Goal: Information Seeking & Learning: Learn about a topic

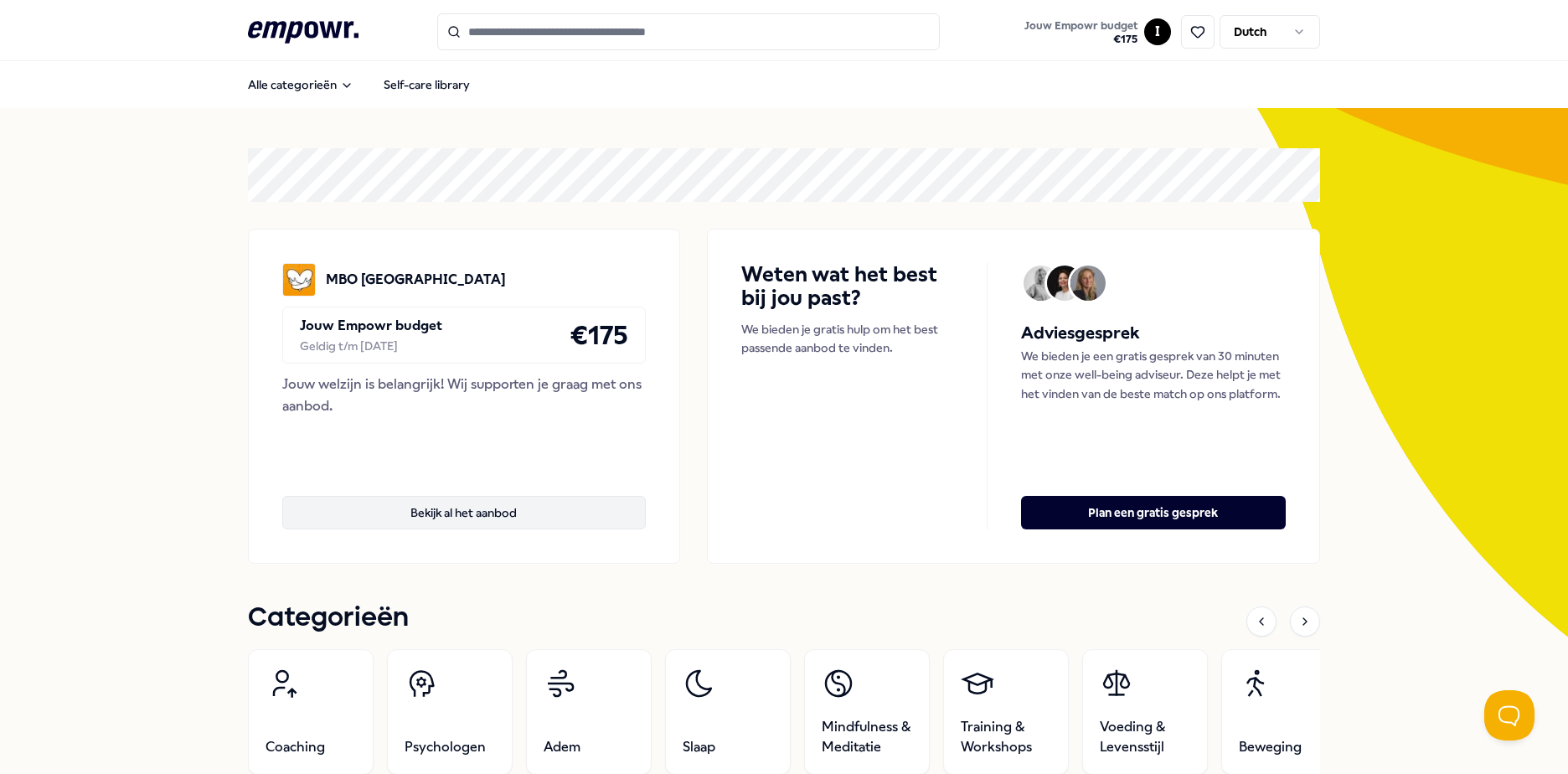
click at [526, 505] on button "Bekijk al het aanbod" at bounding box center [464, 512] width 364 height 33
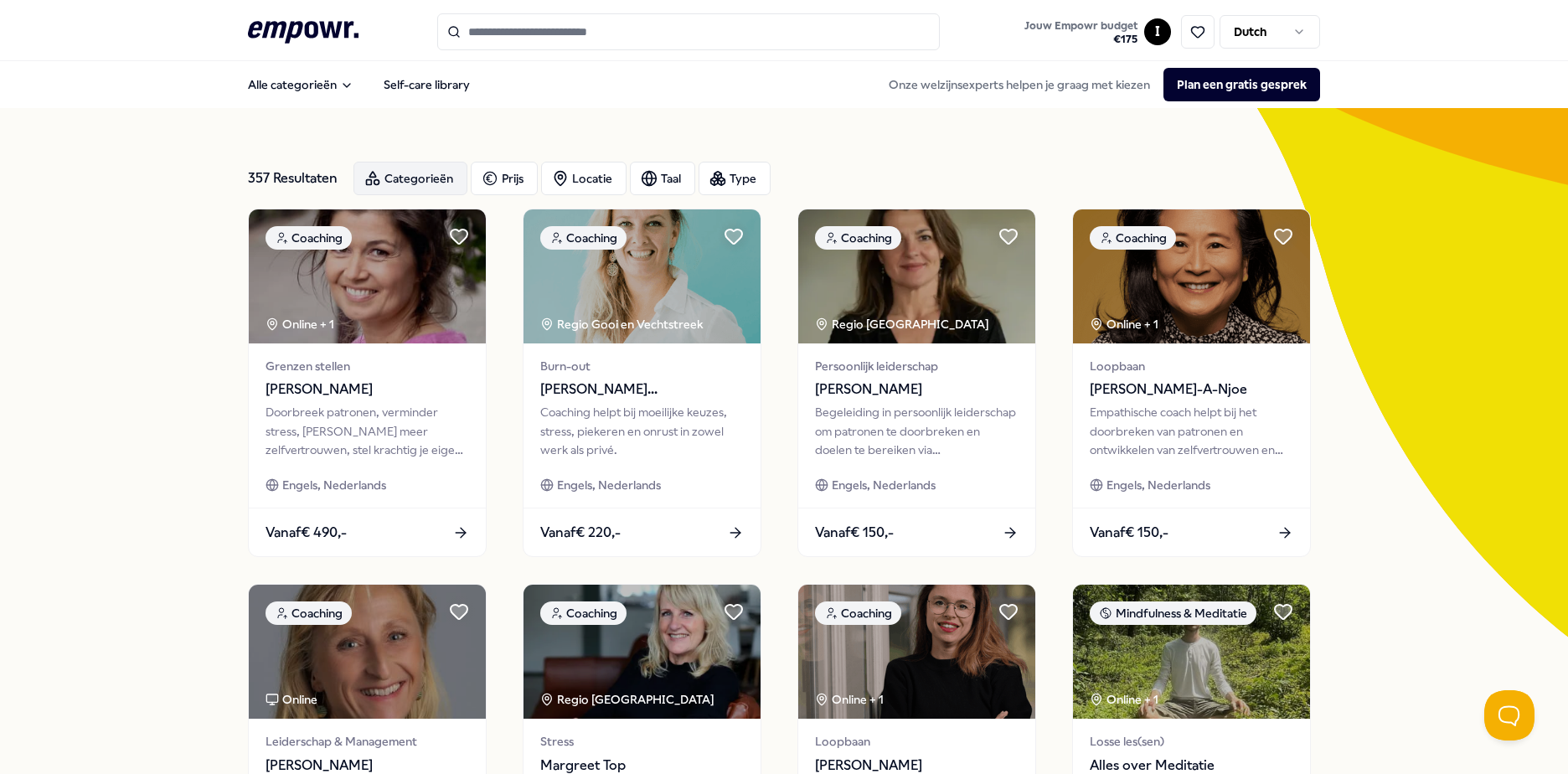
click at [418, 173] on div "Categorieën" at bounding box center [410, 178] width 114 height 33
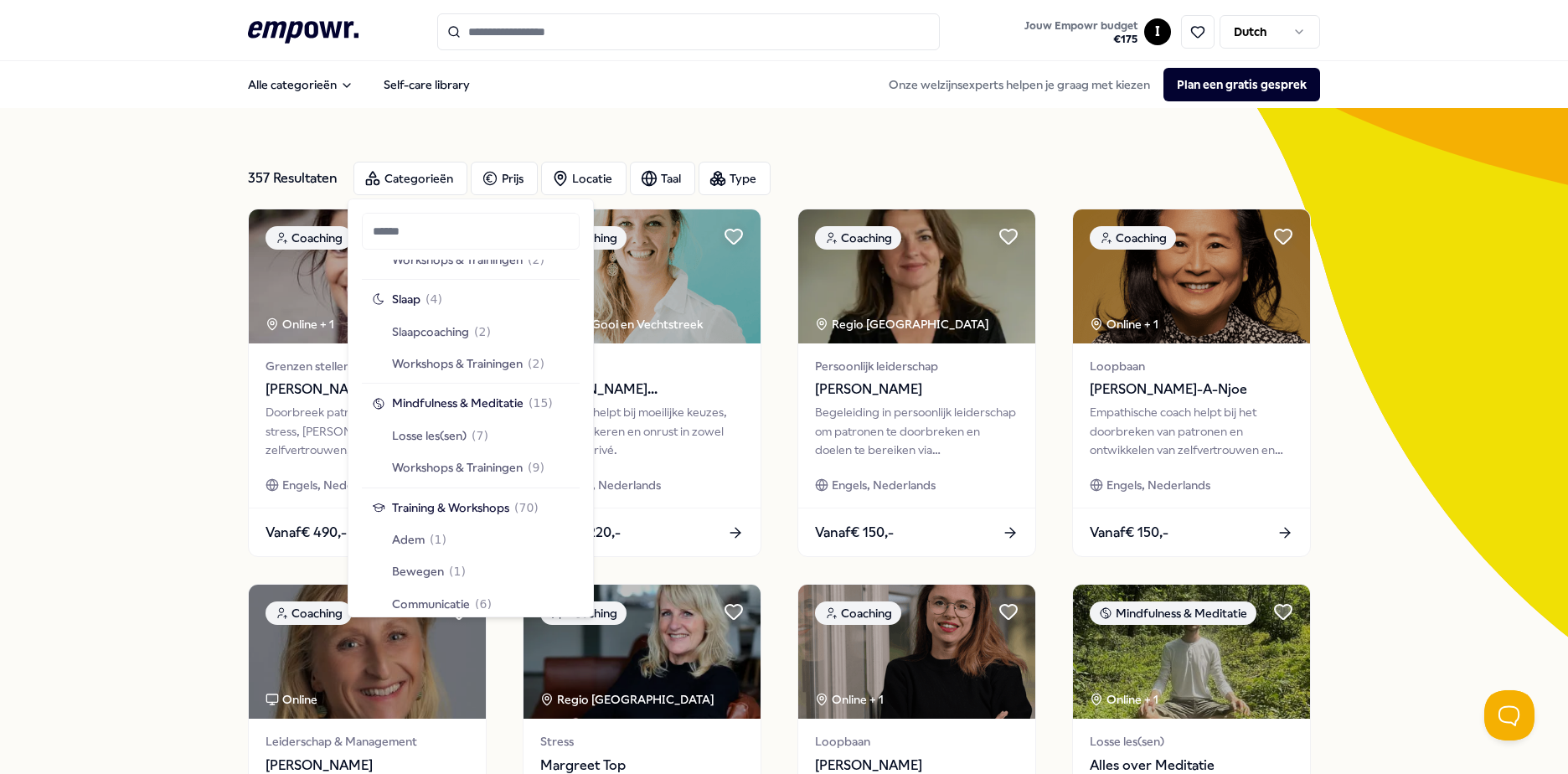
scroll to position [1174, 0]
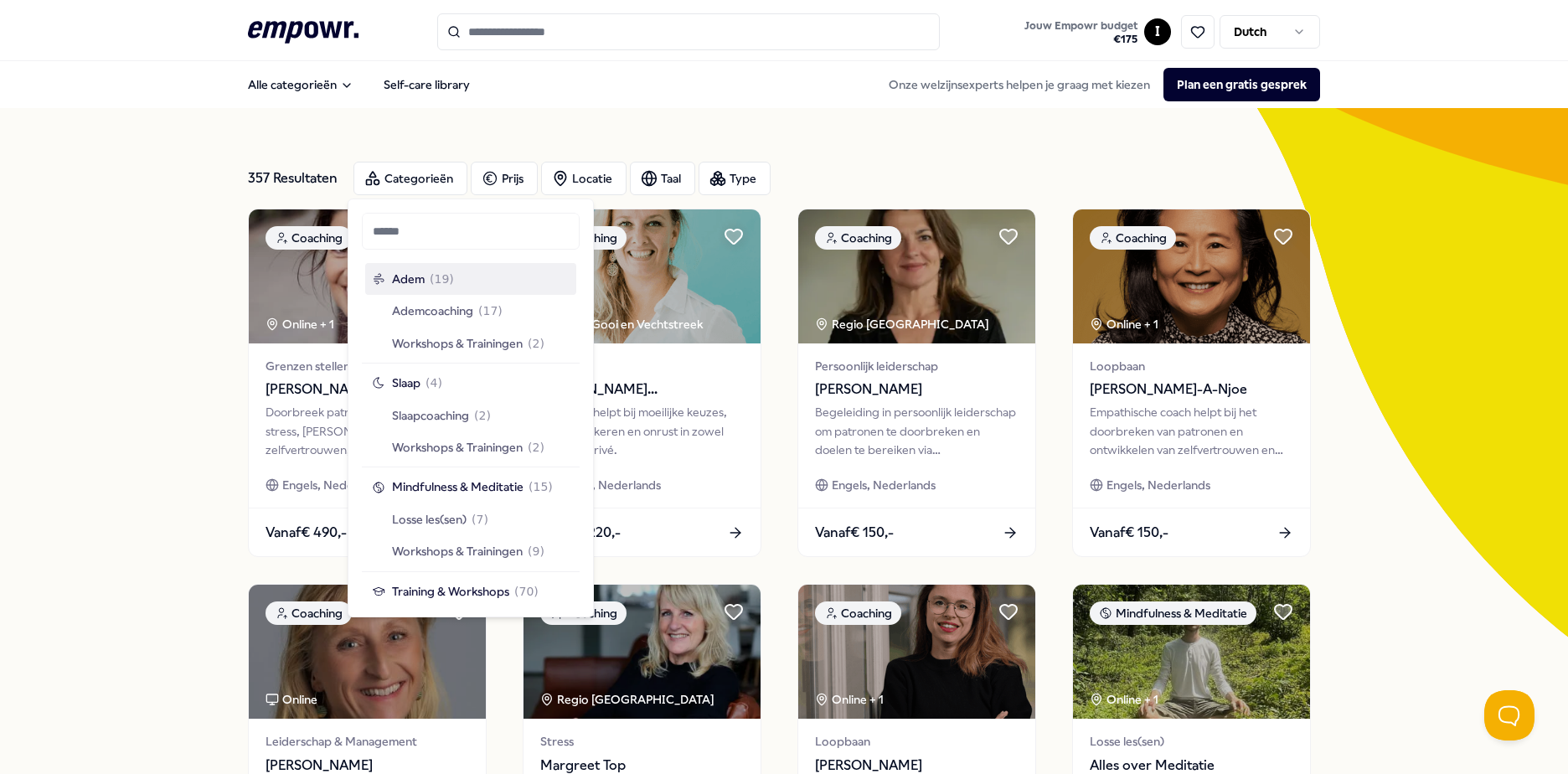
click at [537, 110] on div "357 Resultaten Categorieën Prijs Locatie Taal Type Coaching Online + 1 Grenzen …" at bounding box center [784, 761] width 1073 height 1308
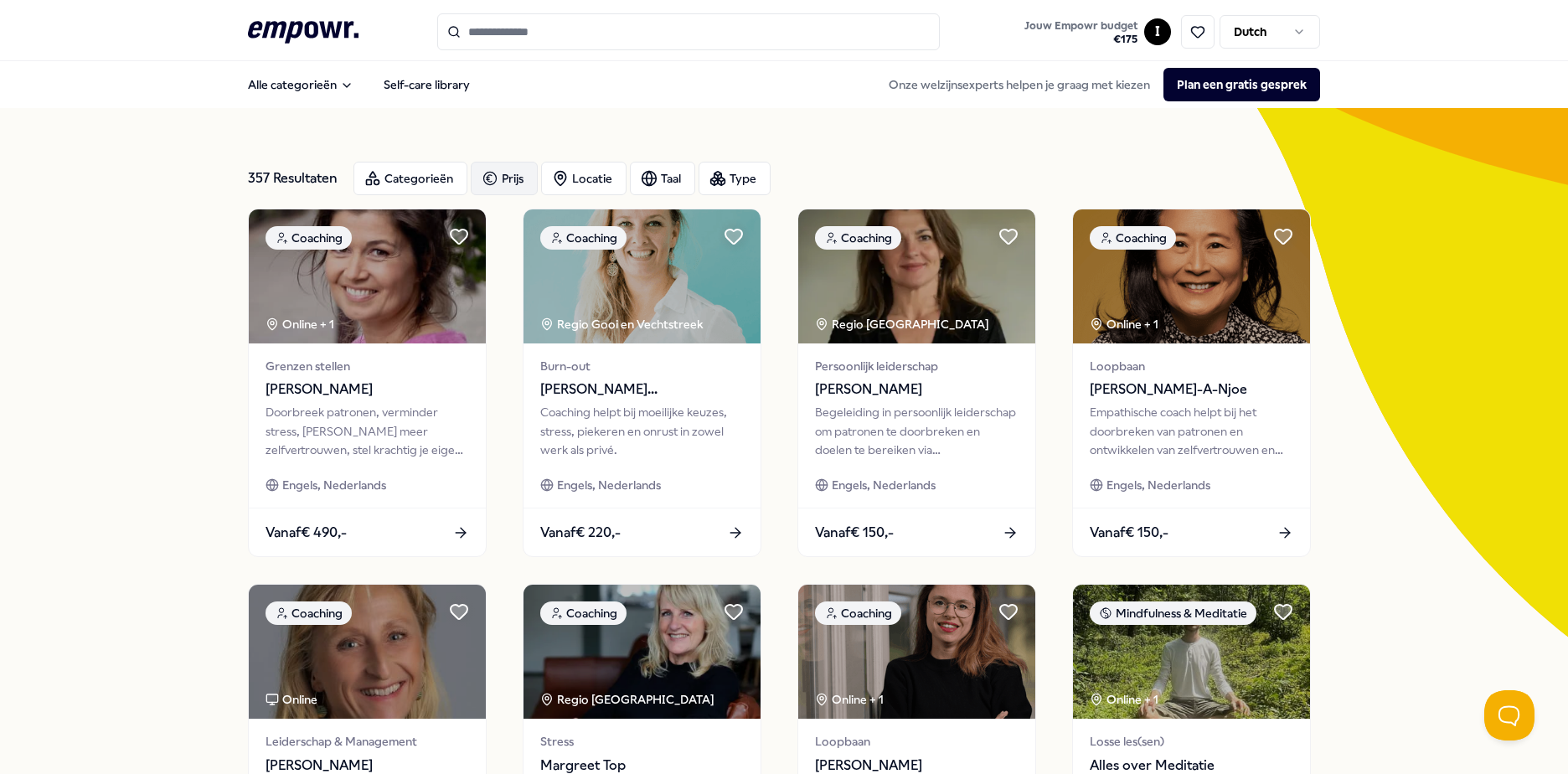
click at [501, 179] on div "Prijs" at bounding box center [504, 178] width 67 height 33
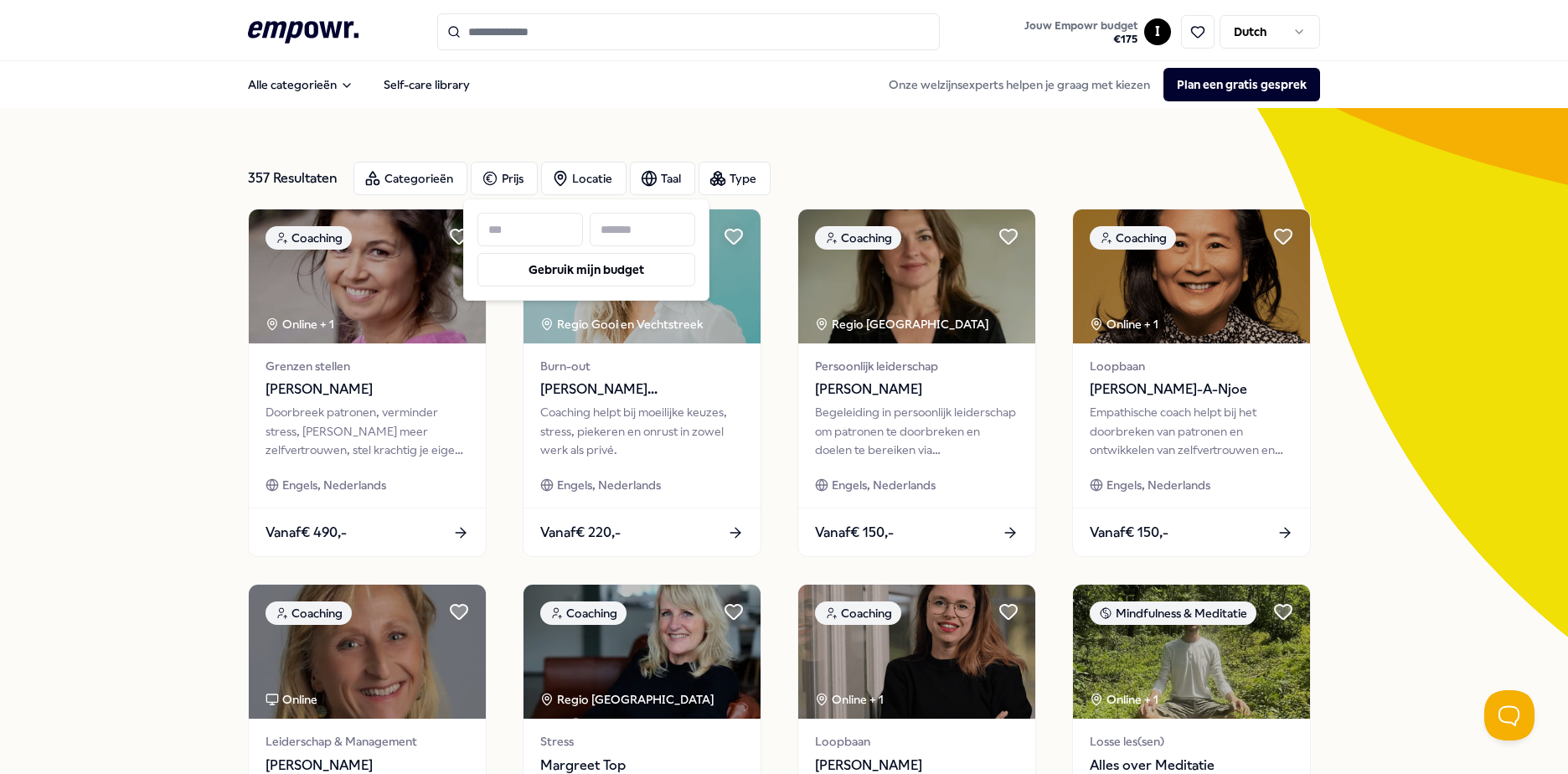
click at [684, 226] on input at bounding box center [643, 229] width 106 height 33
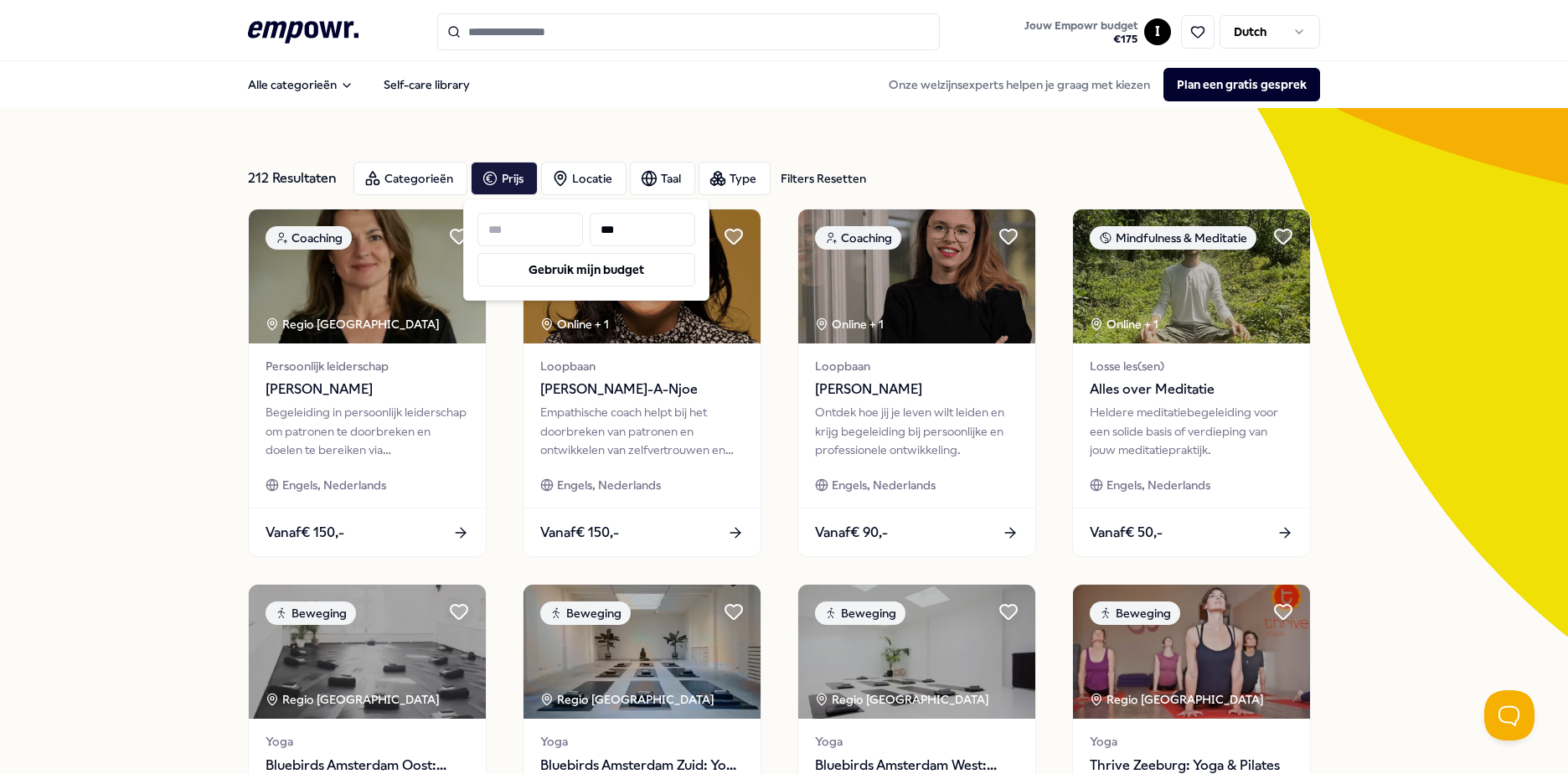
type input "***"
click at [1016, 147] on div "212 Resultaten Filters Resetten Categorieën Prijs Locatie Taal Type Filters Res…" at bounding box center [784, 761] width 1073 height 1308
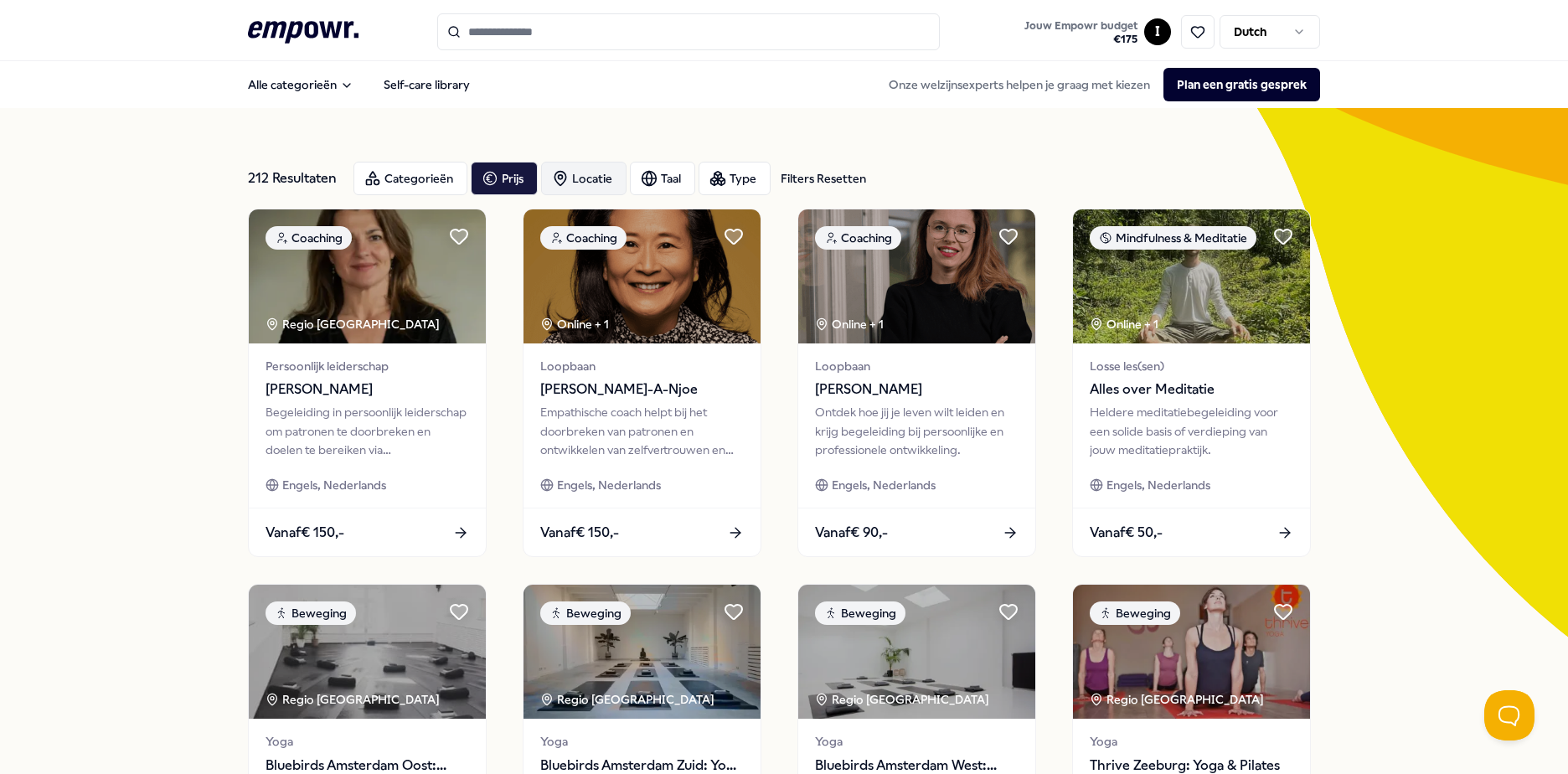
click at [573, 182] on div "Locatie" at bounding box center [583, 178] width 85 height 33
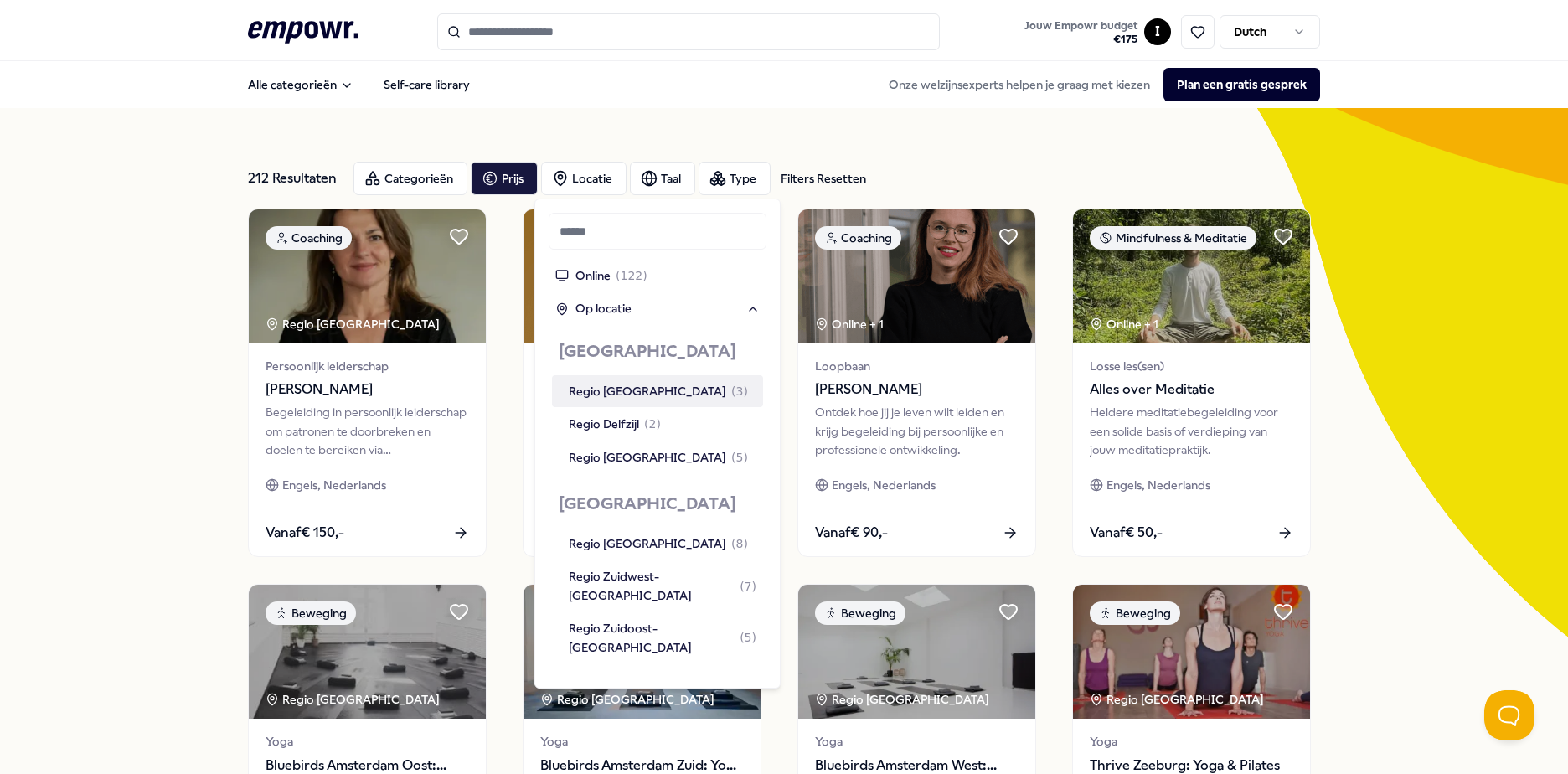
click at [985, 150] on div "212 Resultaten Filters Resetten Categorieën Prijs Locatie Taal Type Filters Res…" at bounding box center [784, 178] width 1073 height 60
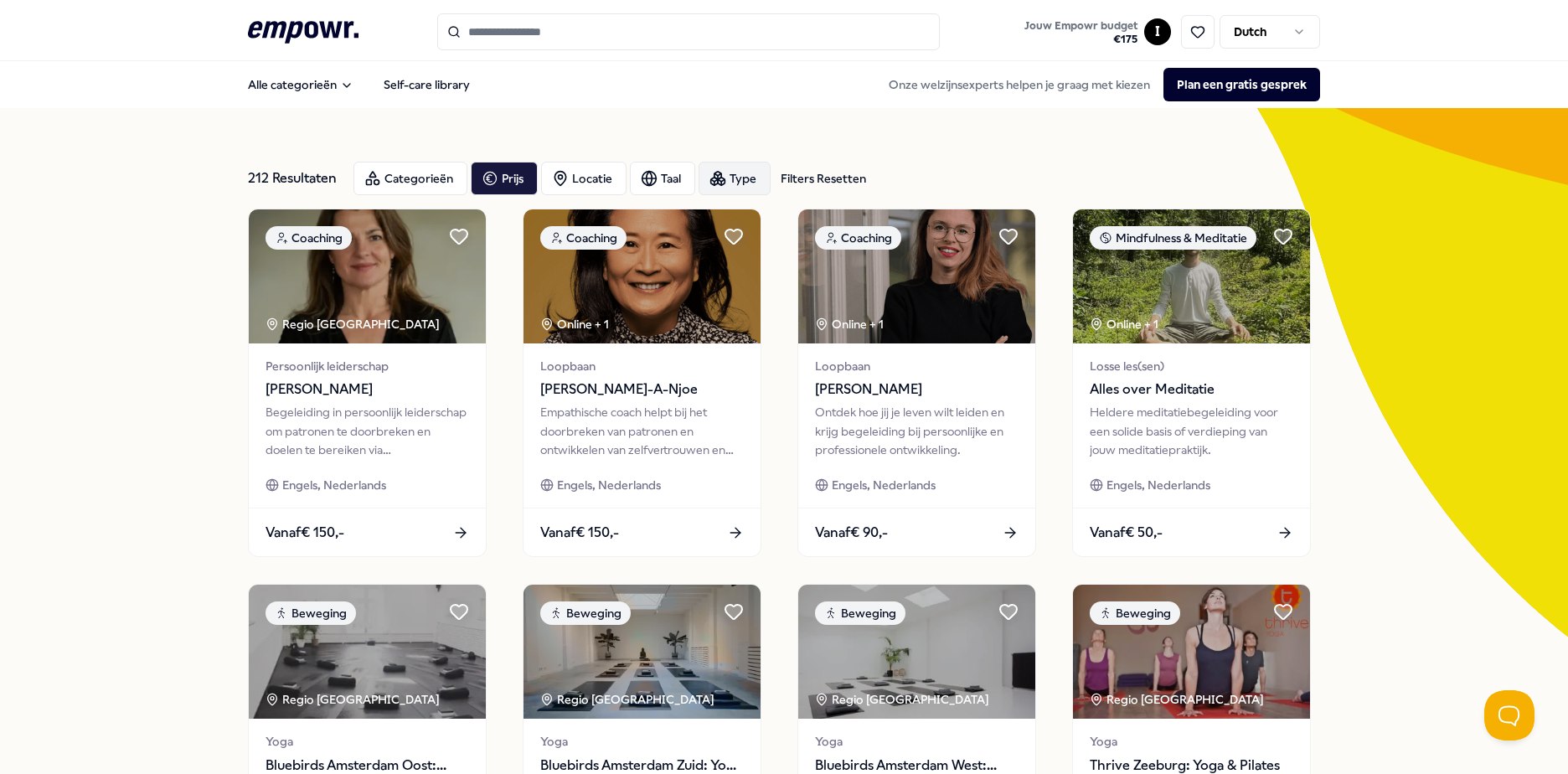
click at [729, 182] on div "Type" at bounding box center [734, 178] width 72 height 33
click at [975, 148] on div "212 Resultaten Filters Resetten Categorieën Prijs Locatie Taal Type Filters Res…" at bounding box center [784, 178] width 1073 height 60
click at [401, 180] on div "Categorieën" at bounding box center [410, 178] width 114 height 33
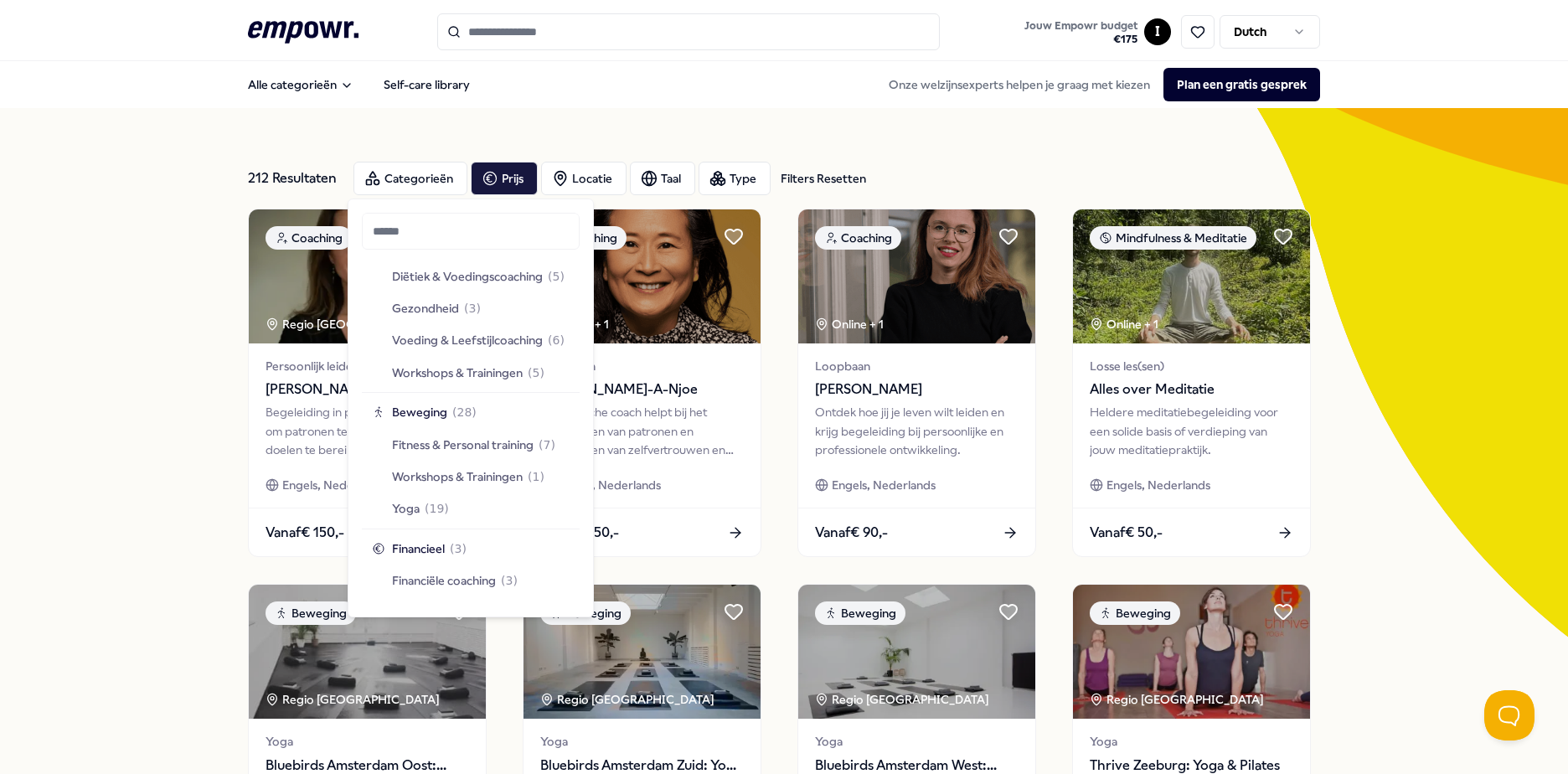
scroll to position [1939, 0]
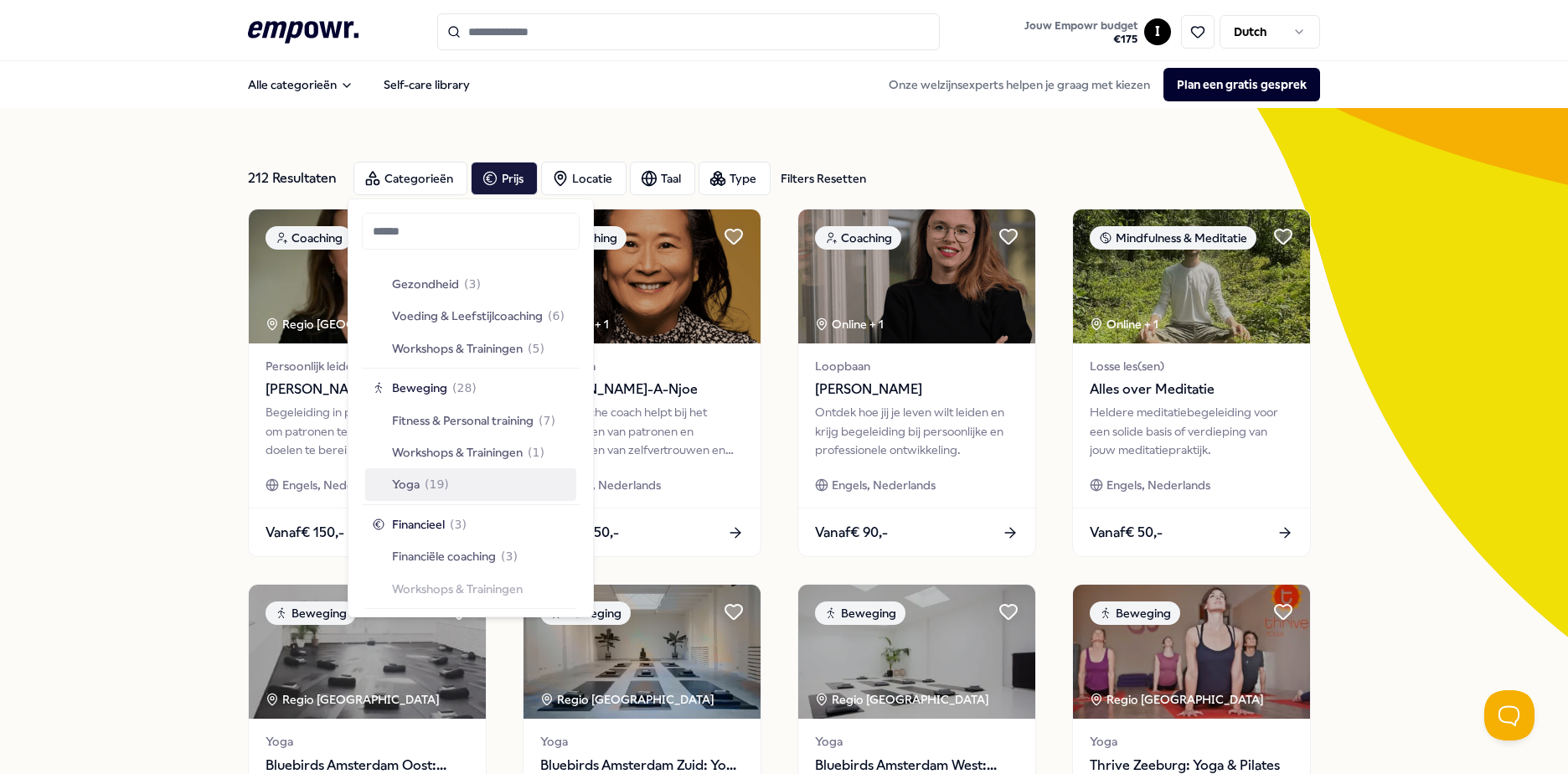
click at [401, 479] on span "Yoga" at bounding box center [406, 484] width 28 height 19
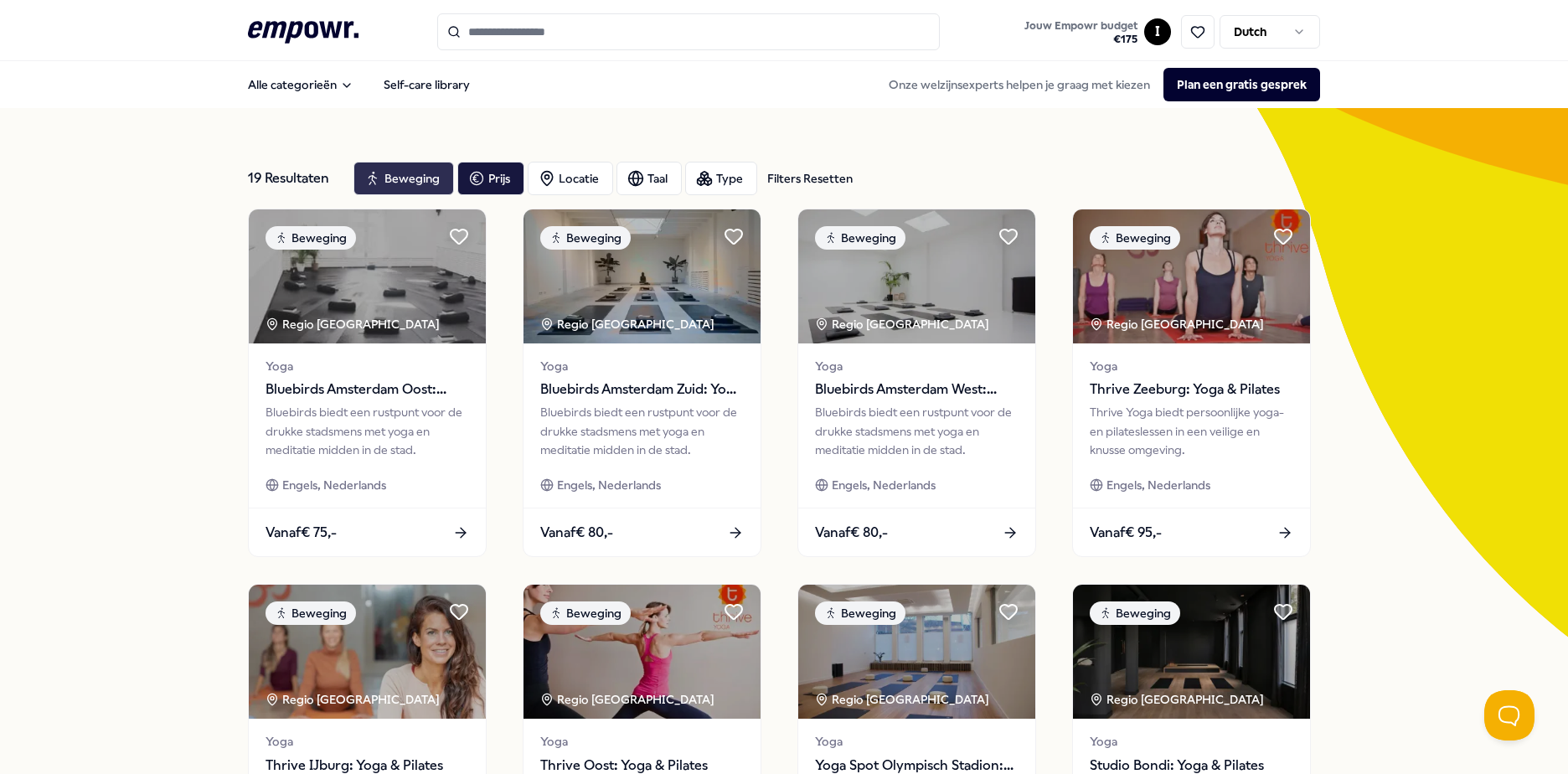
click at [400, 177] on div "Beweging" at bounding box center [404, 178] width 101 height 33
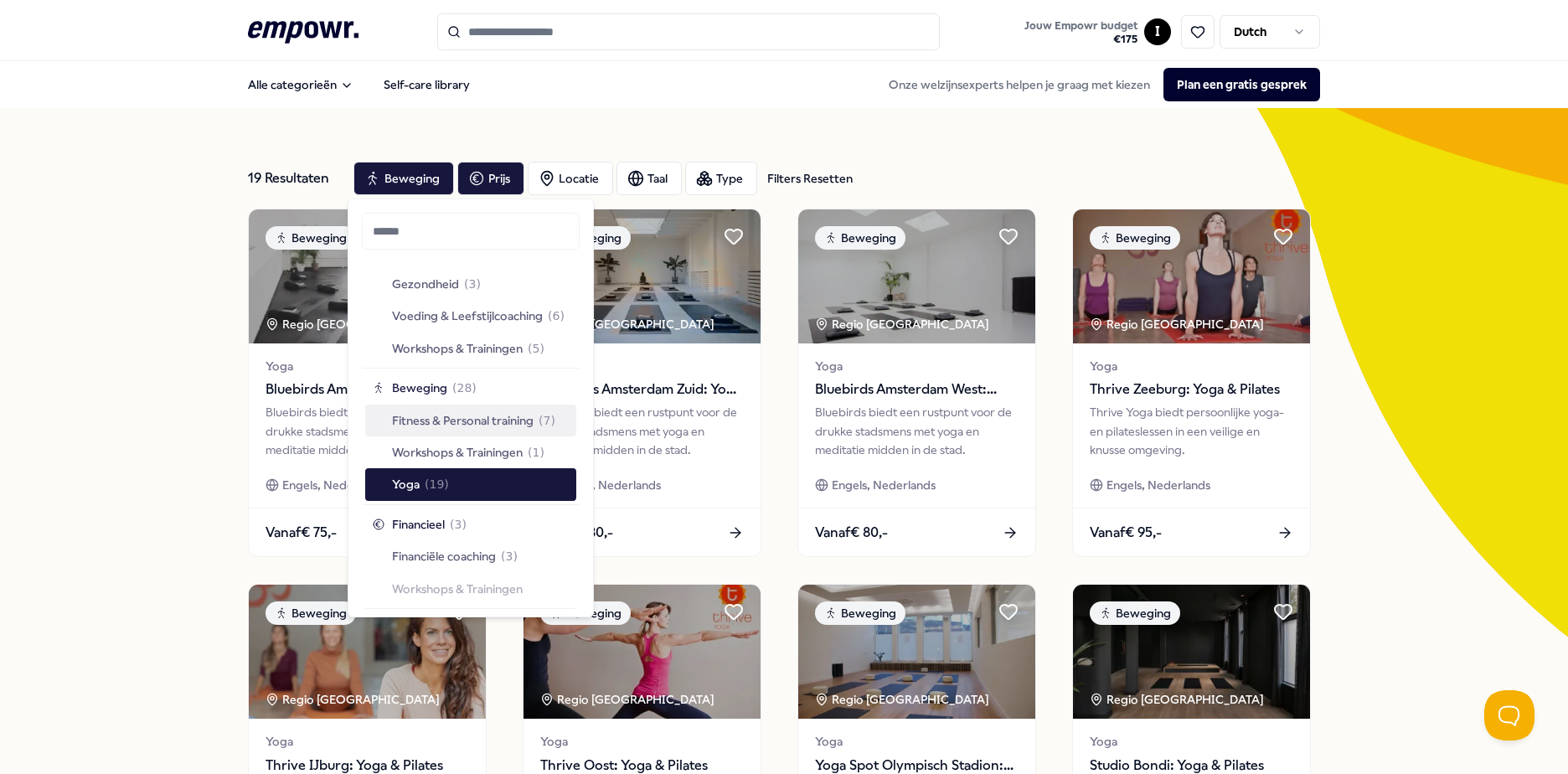
scroll to position [1854, 0]
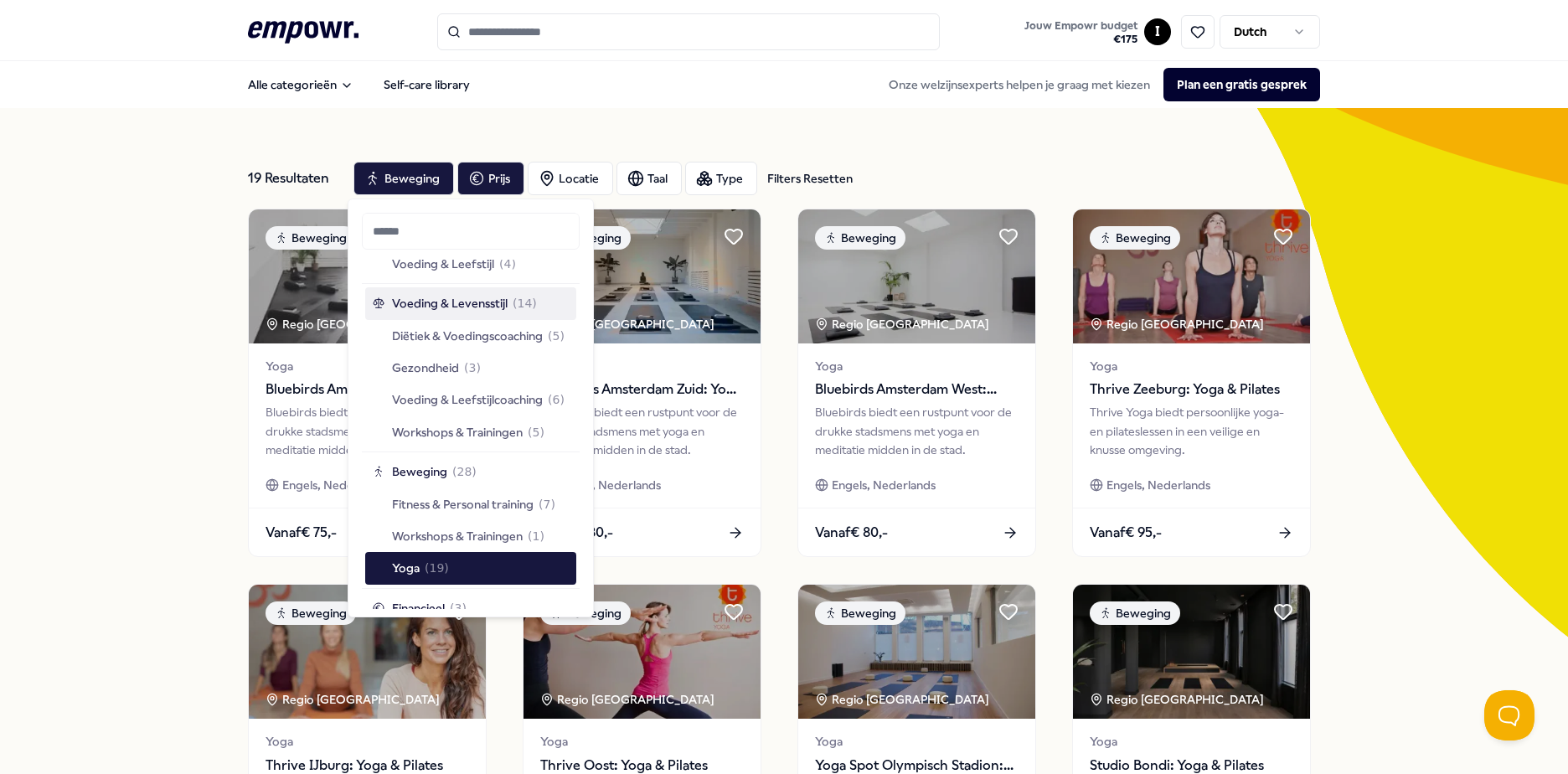
click at [479, 307] on span "Voeding & Levensstijl" at bounding box center [450, 303] width 116 height 19
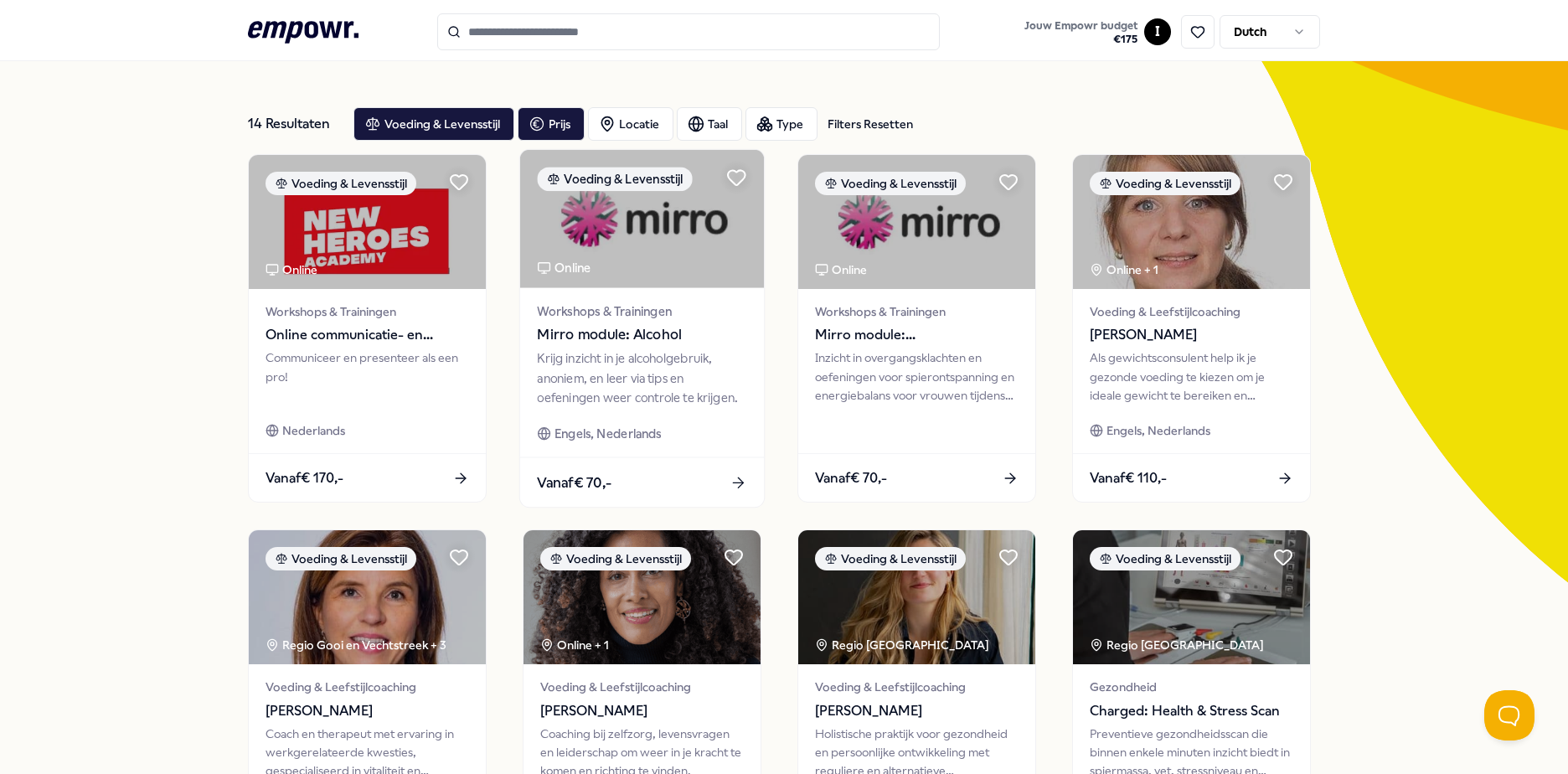
scroll to position [725, 0]
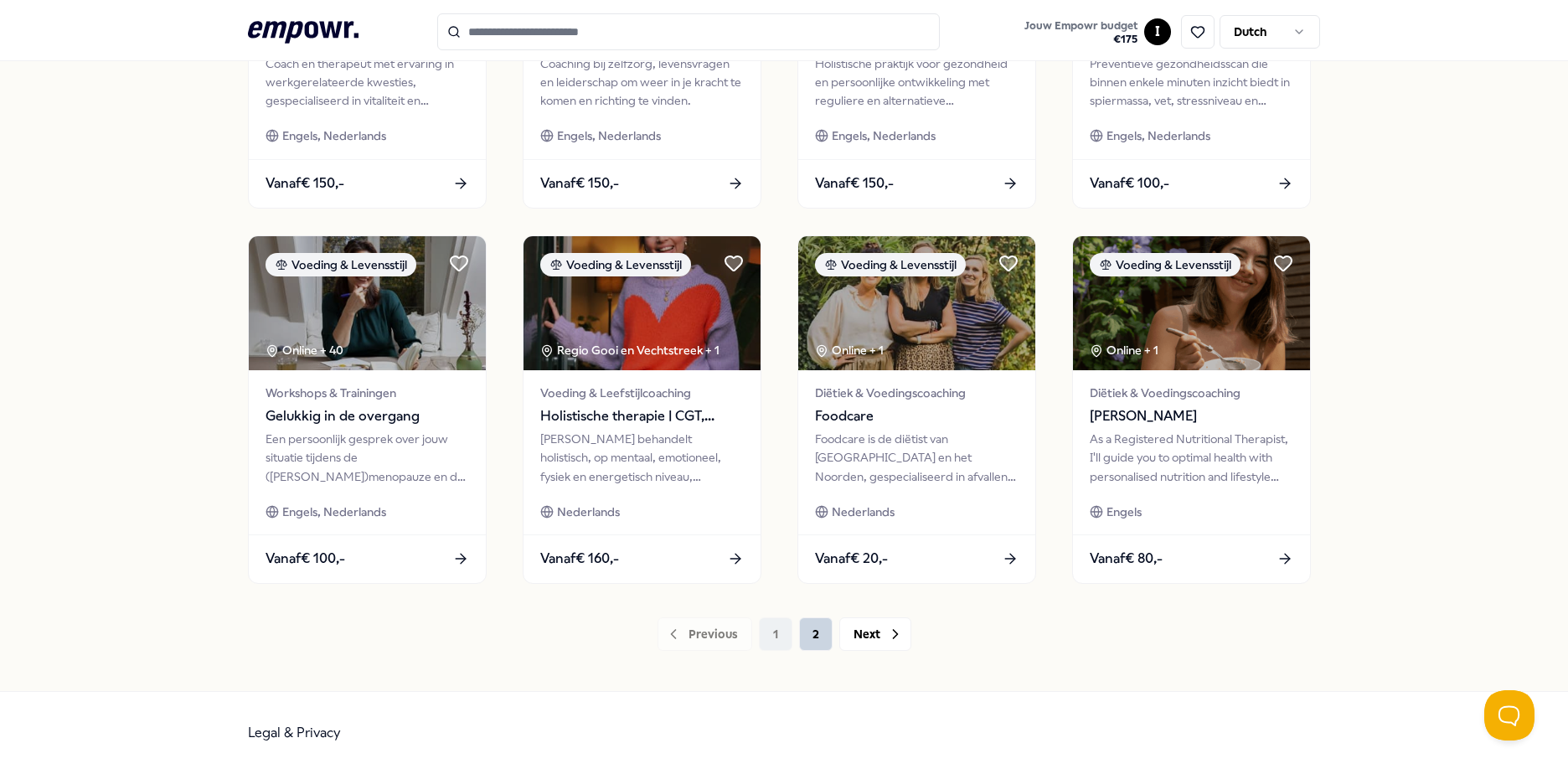
click at [810, 635] on button "2" at bounding box center [815, 634] width 33 height 33
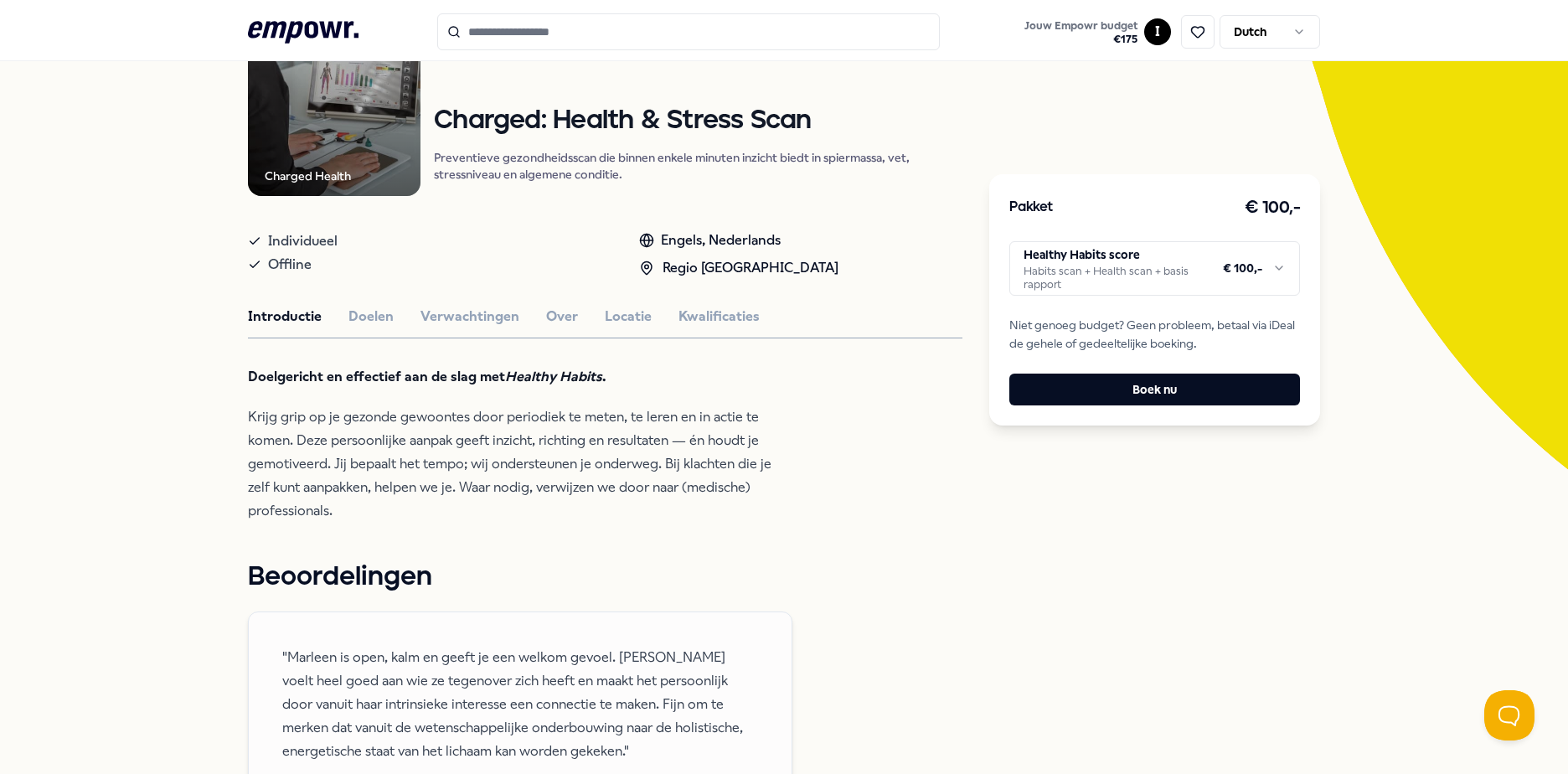
scroll to position [251, 0]
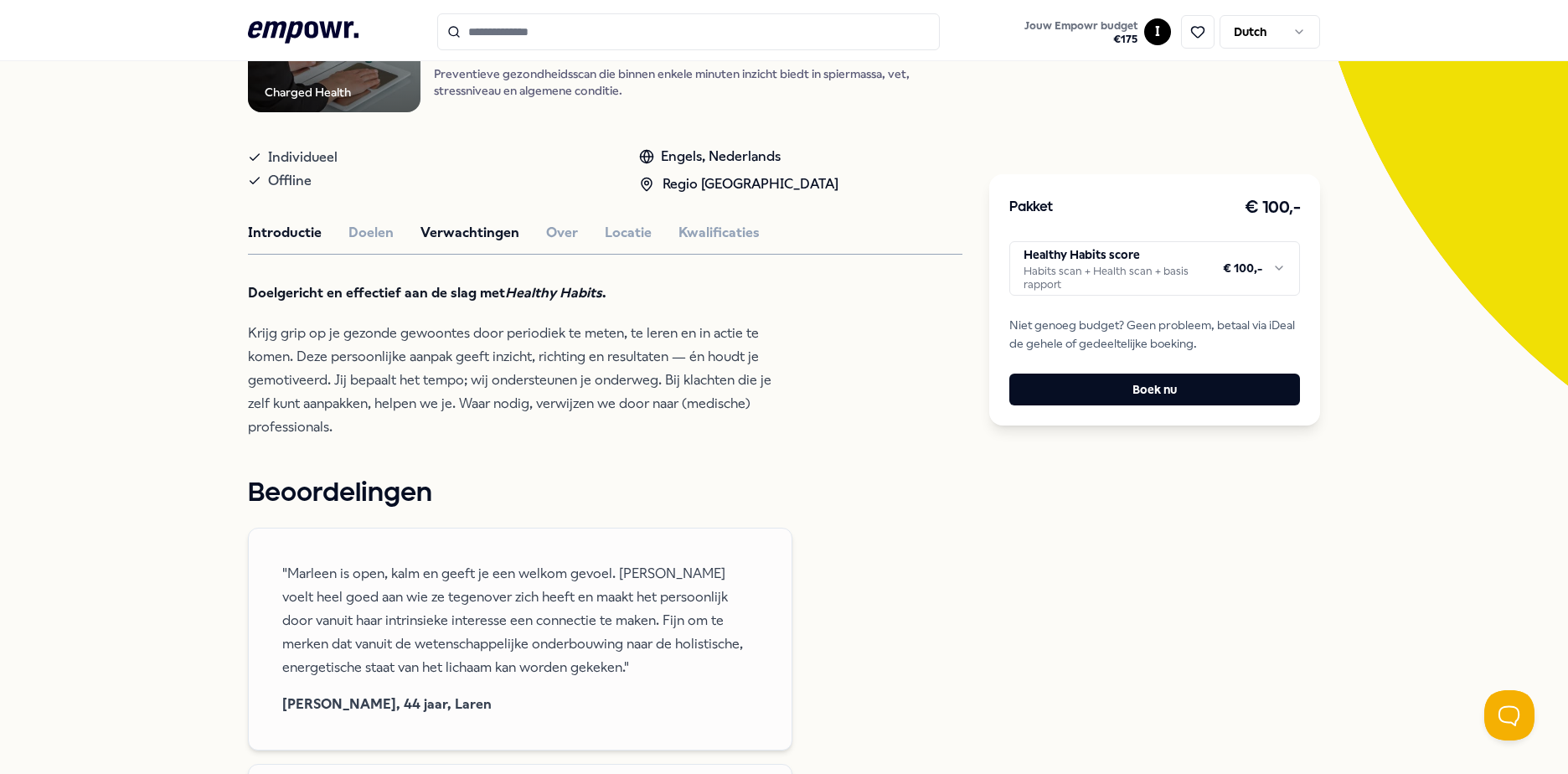
click at [437, 236] on button "Verwachtingen" at bounding box center [469, 233] width 99 height 22
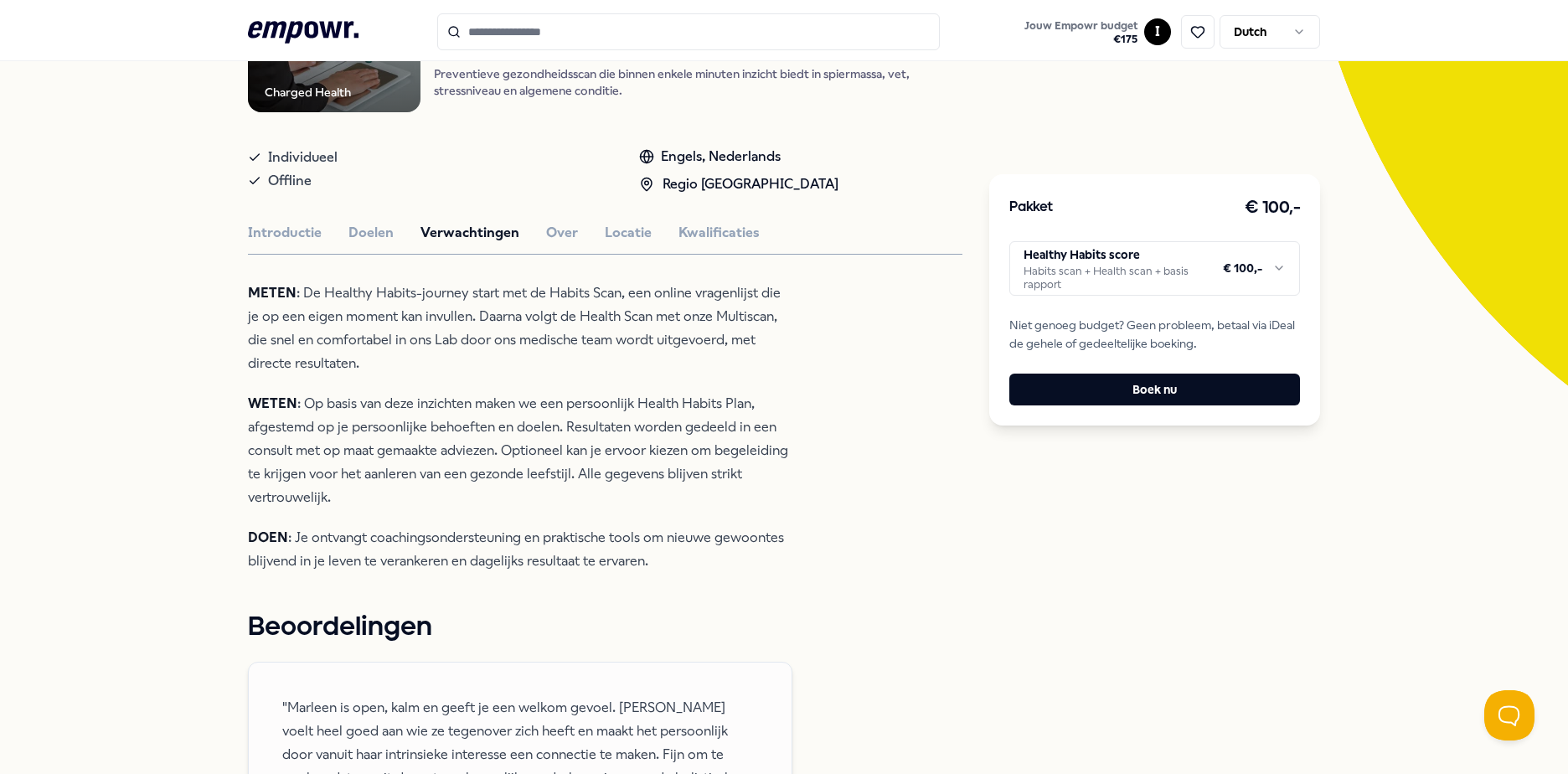
click at [532, 230] on div "Introductie Doelen Verwachtingen Over Locatie Kwalificaties" at bounding box center [605, 233] width 714 height 22
click at [546, 232] on button "Over" at bounding box center [561, 233] width 31 height 22
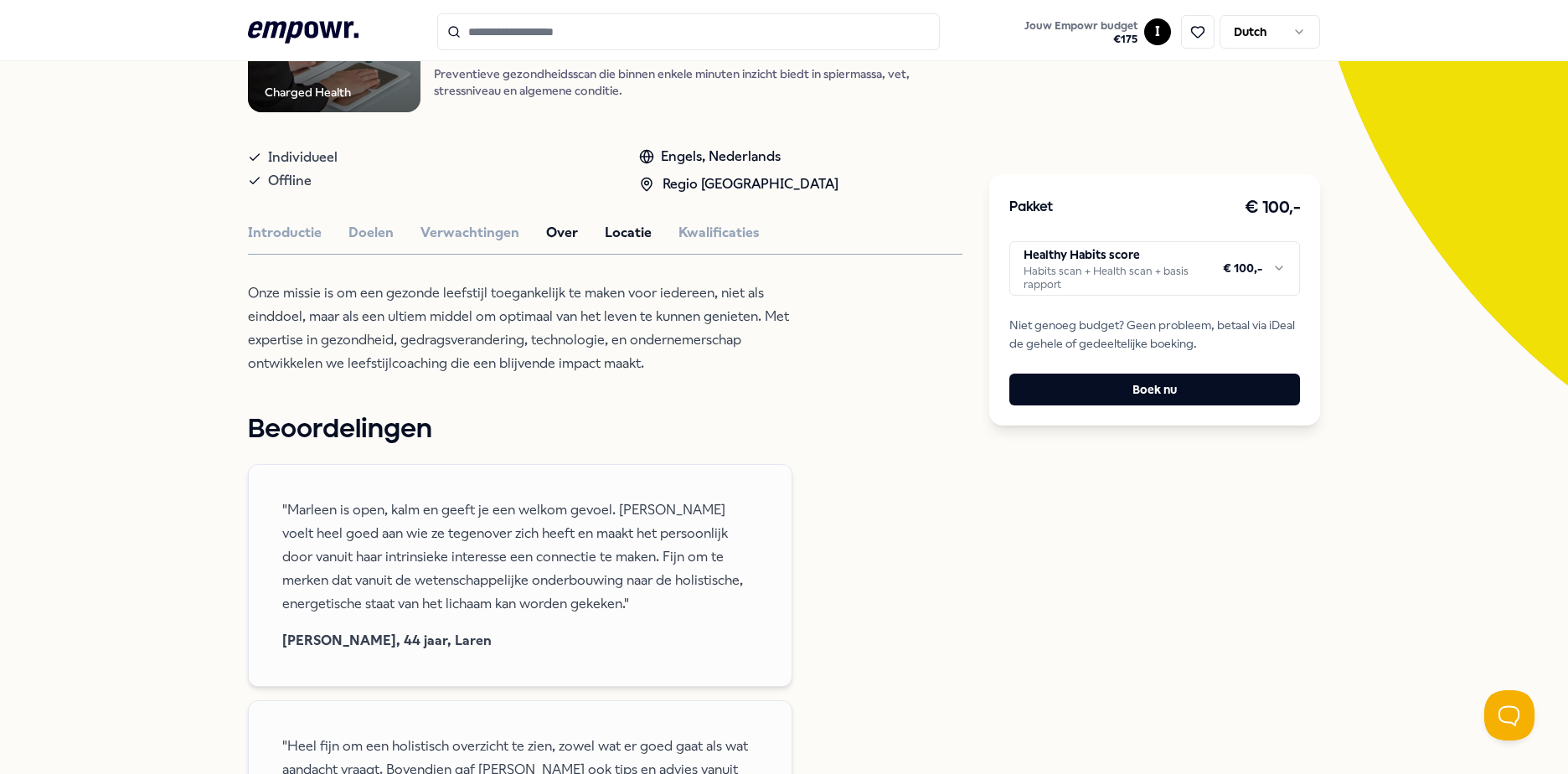
click at [609, 230] on button "Locatie" at bounding box center [628, 233] width 47 height 22
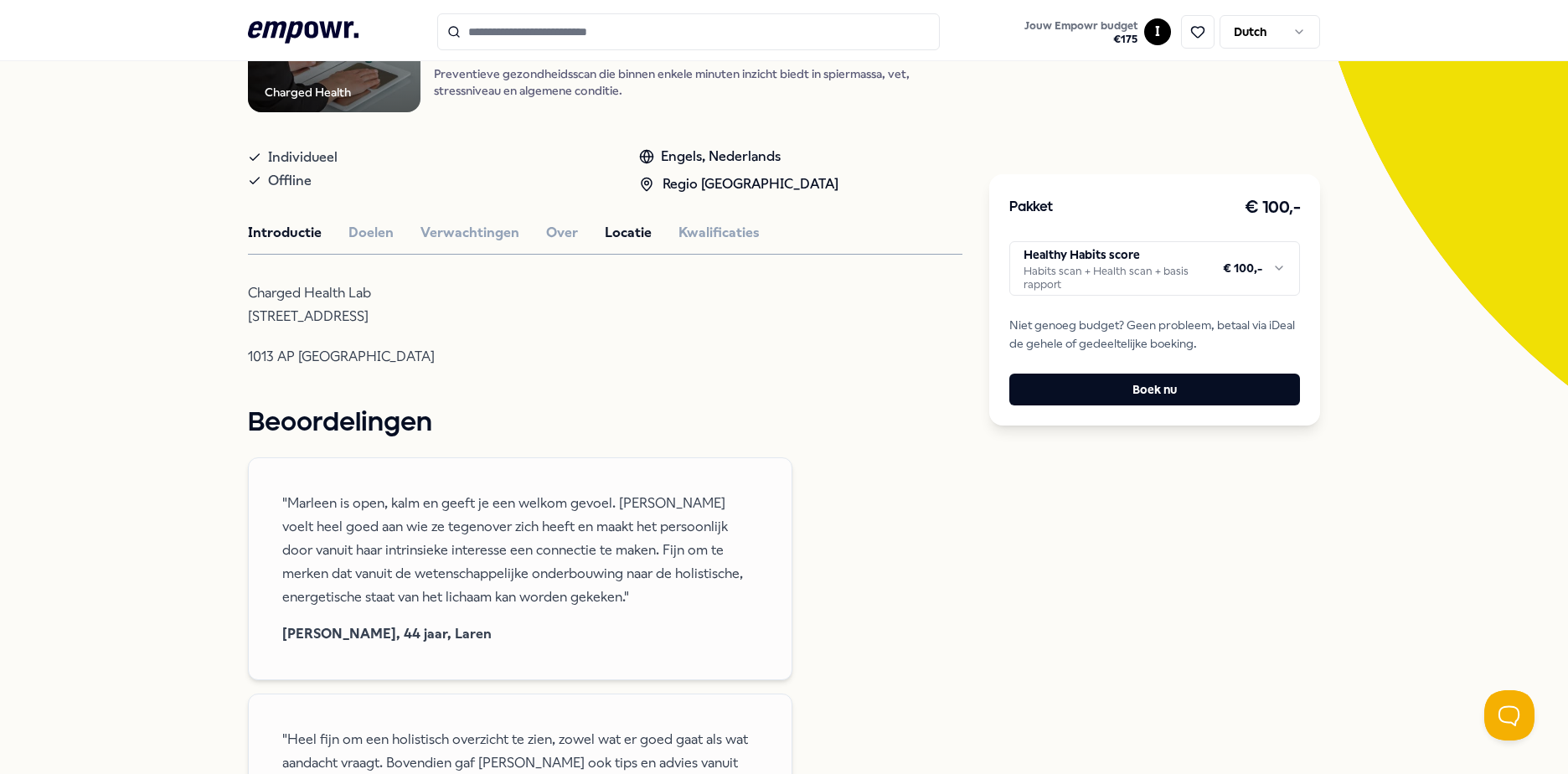
click at [291, 237] on button "Introductie" at bounding box center [285, 233] width 74 height 22
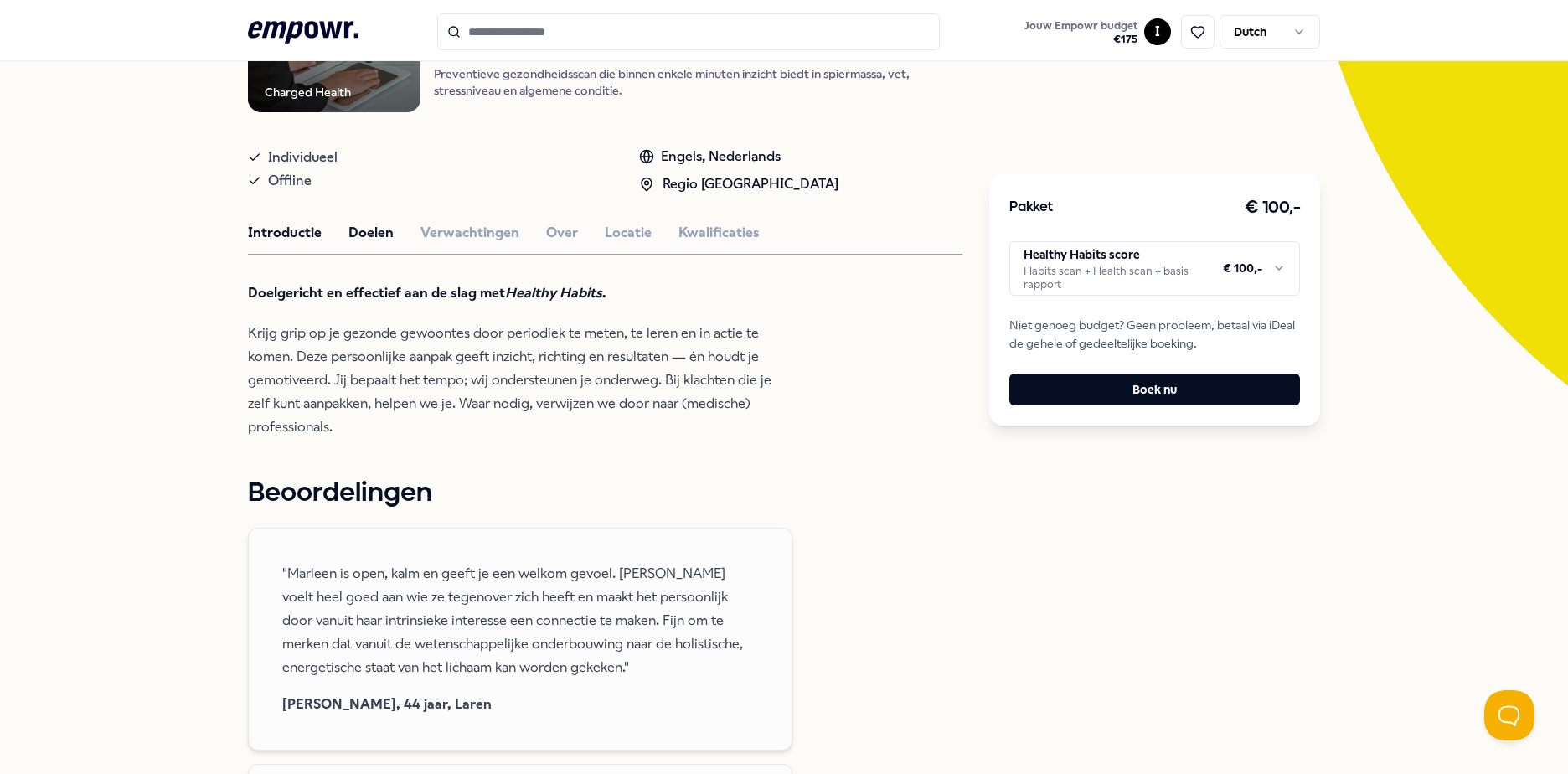
click at [357, 230] on button "Doelen" at bounding box center [371, 233] width 45 height 22
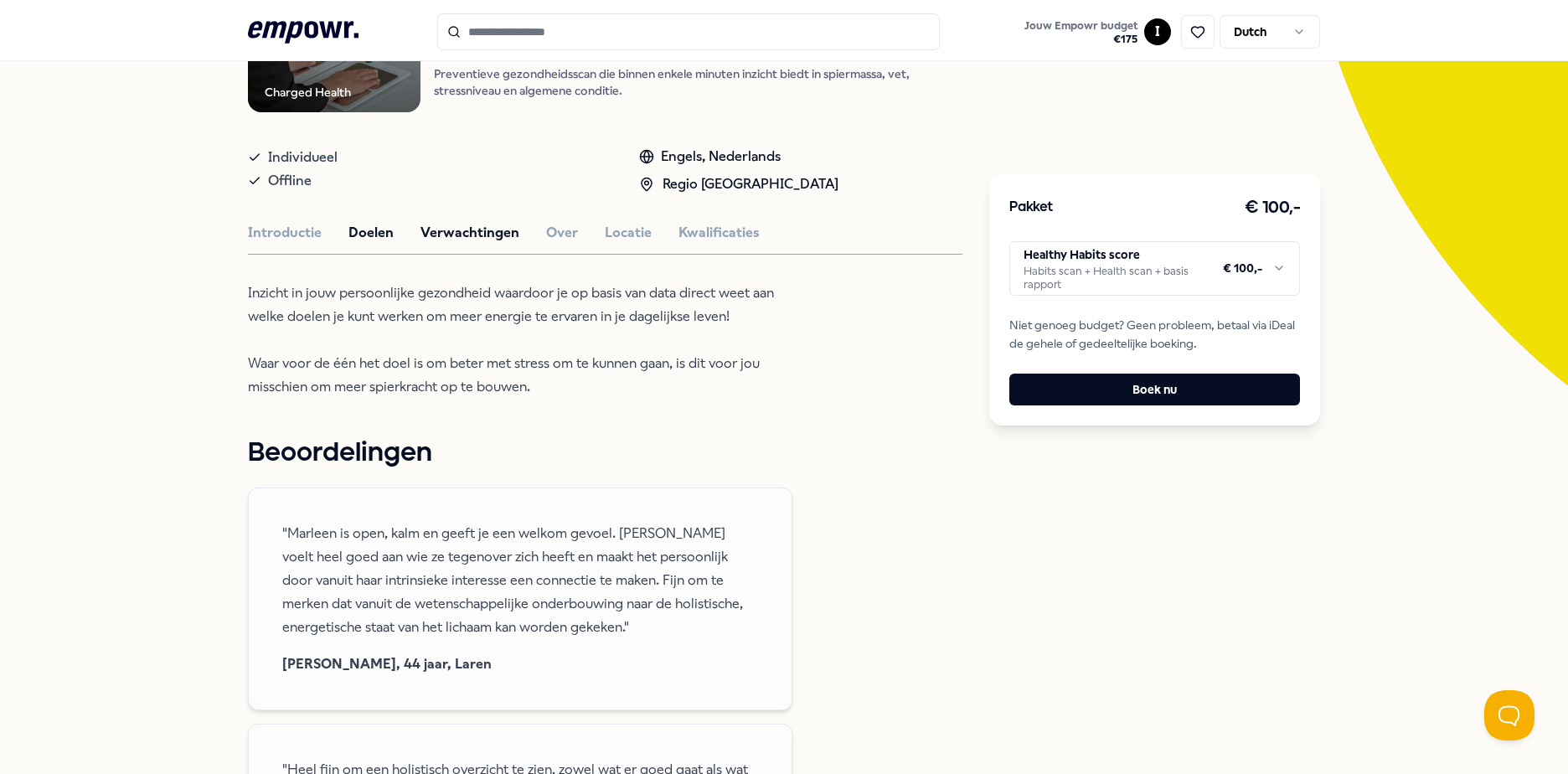
click at [464, 225] on button "Verwachtingen" at bounding box center [469, 233] width 99 height 22
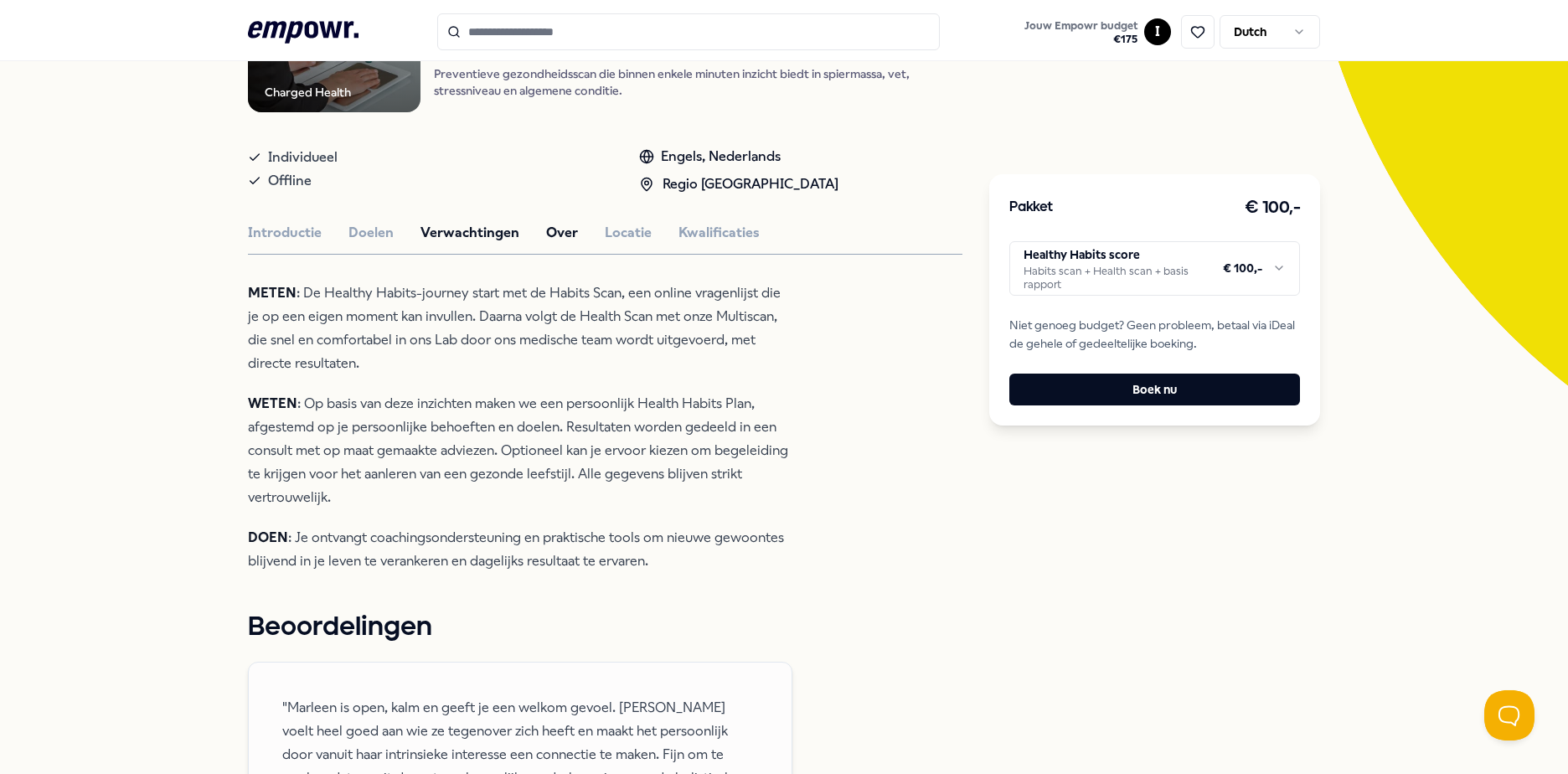
click at [555, 226] on button "Over" at bounding box center [561, 233] width 31 height 22
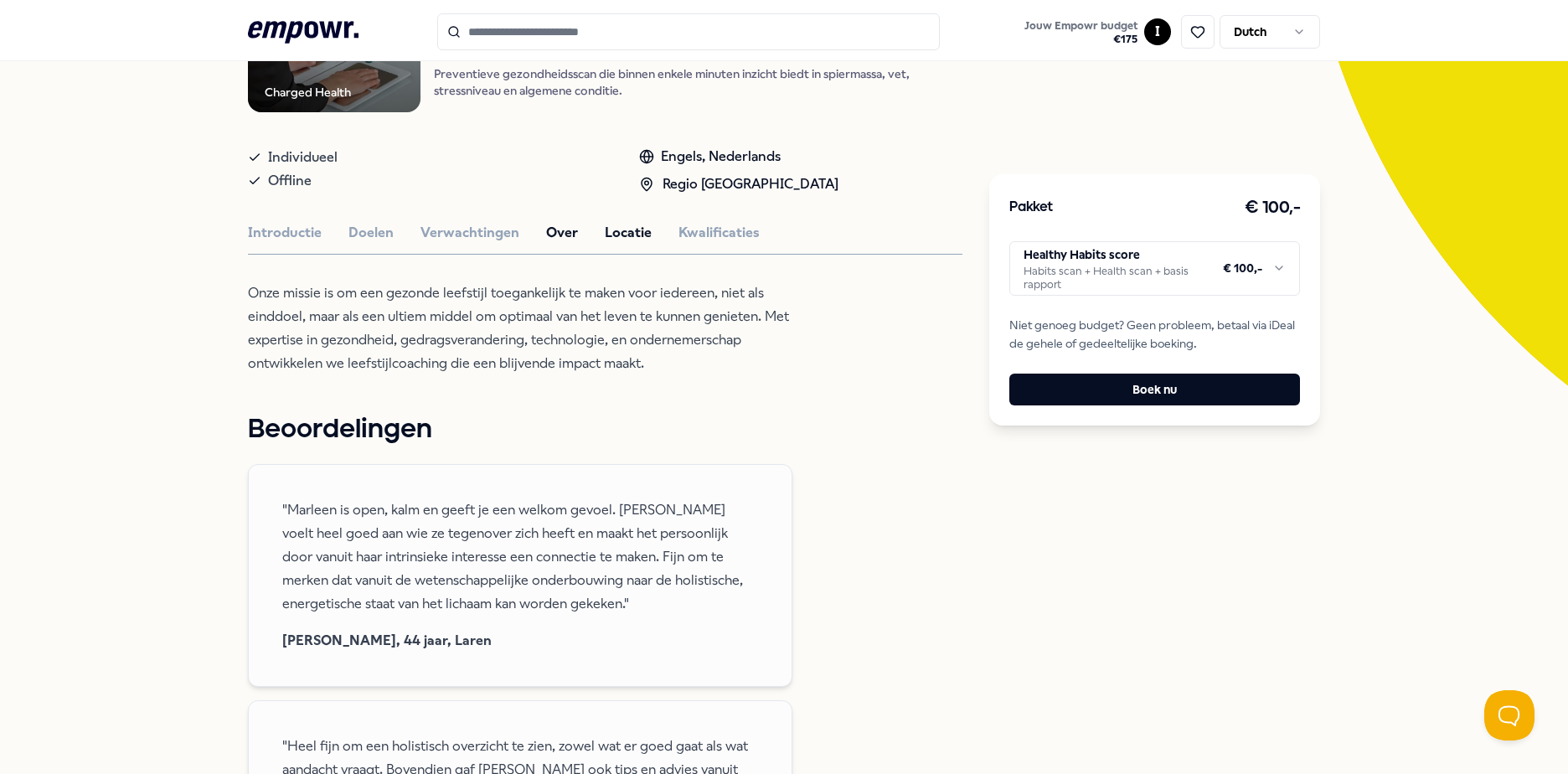
click at [633, 227] on button "Locatie" at bounding box center [628, 233] width 47 height 22
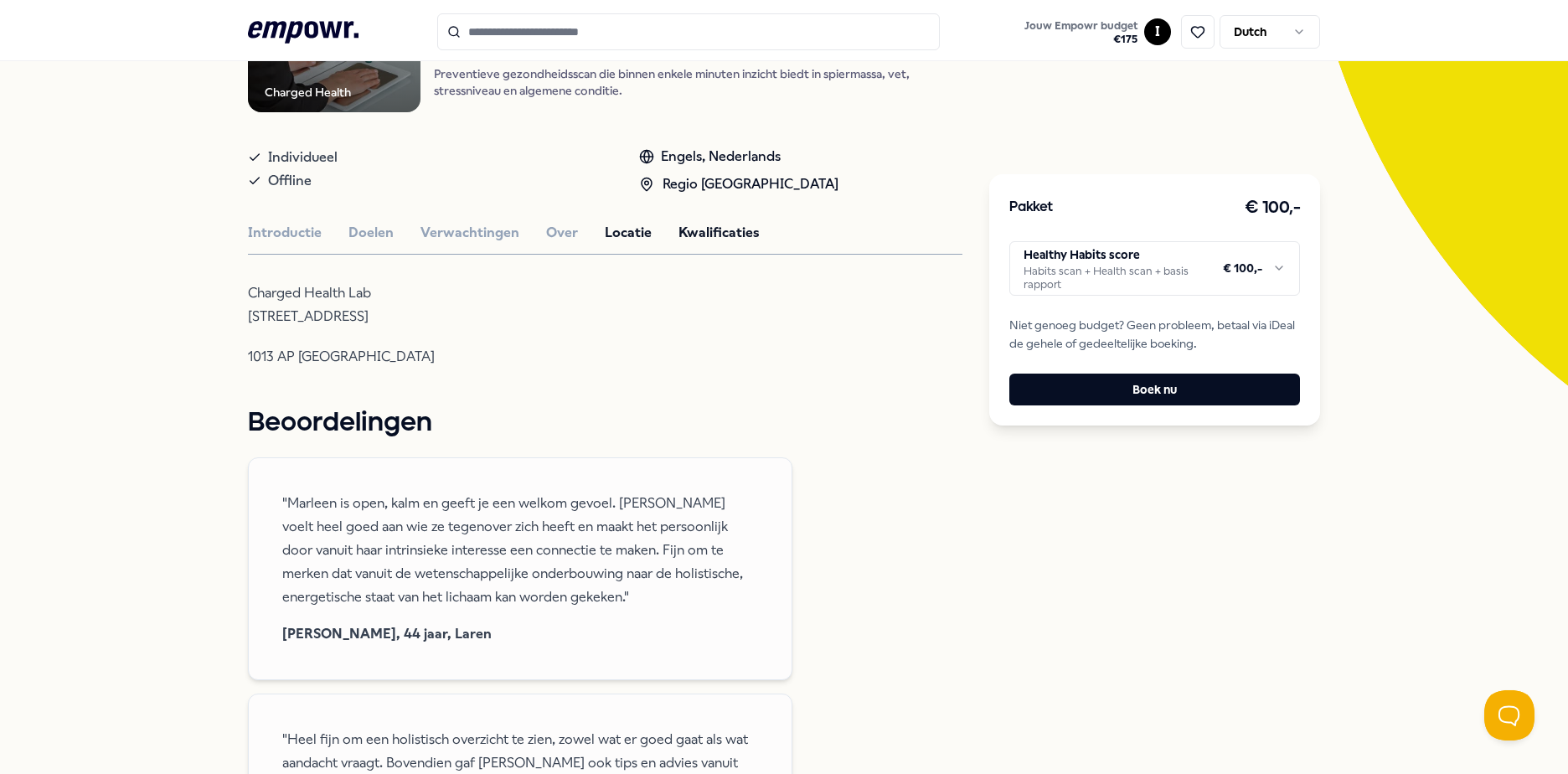
click at [691, 234] on button "Kwalificaties" at bounding box center [719, 233] width 82 height 22
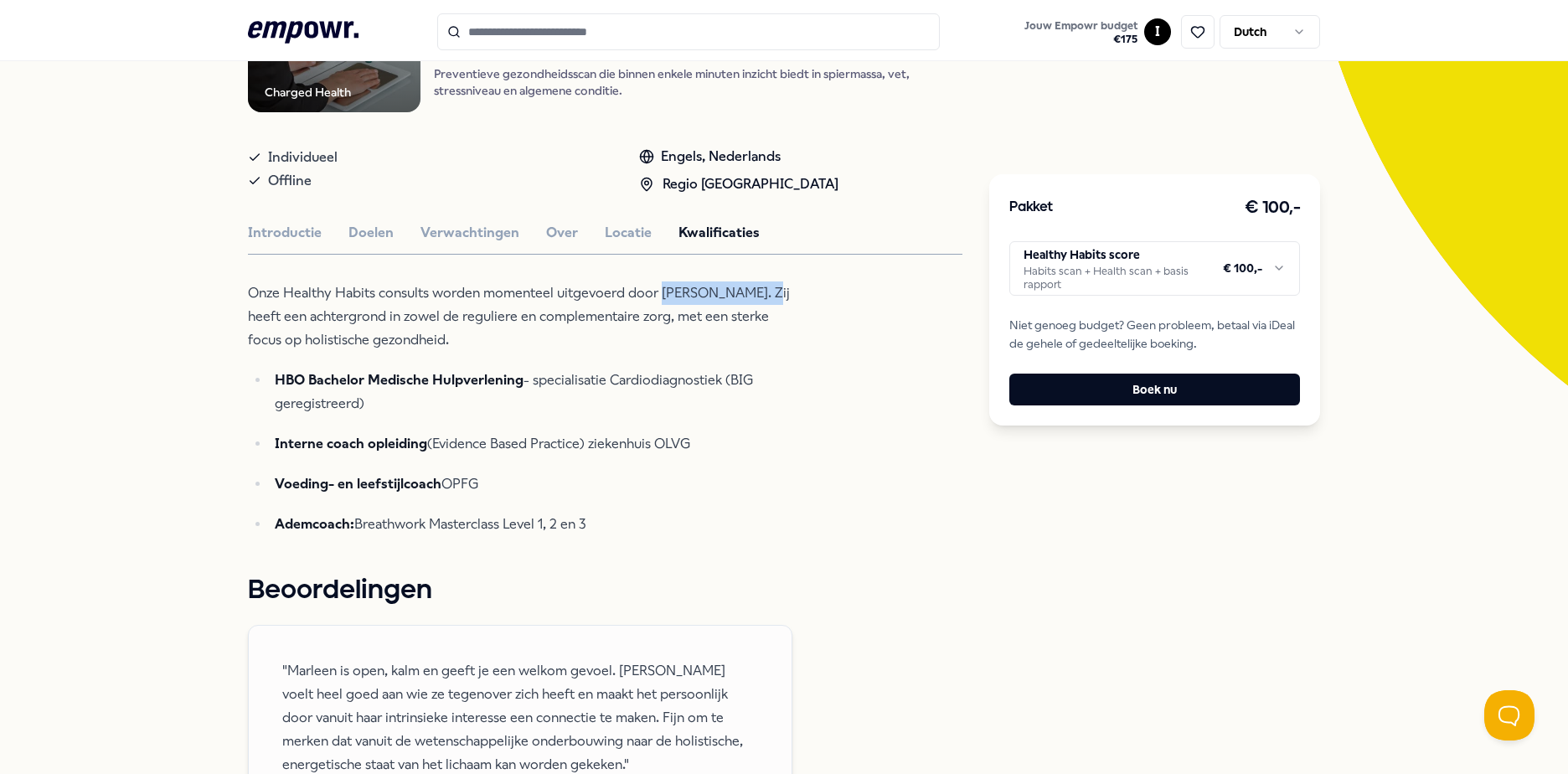
drag, startPoint x: 653, startPoint y: 289, endPoint x: 758, endPoint y: 296, distance: 105.2
click at [758, 296] on p "Onze Healthy Habits consults worden momenteel uitgevoerd door Marleen Vernooij.…" at bounding box center [520, 317] width 545 height 70
copy p "Marleen Vernooij"
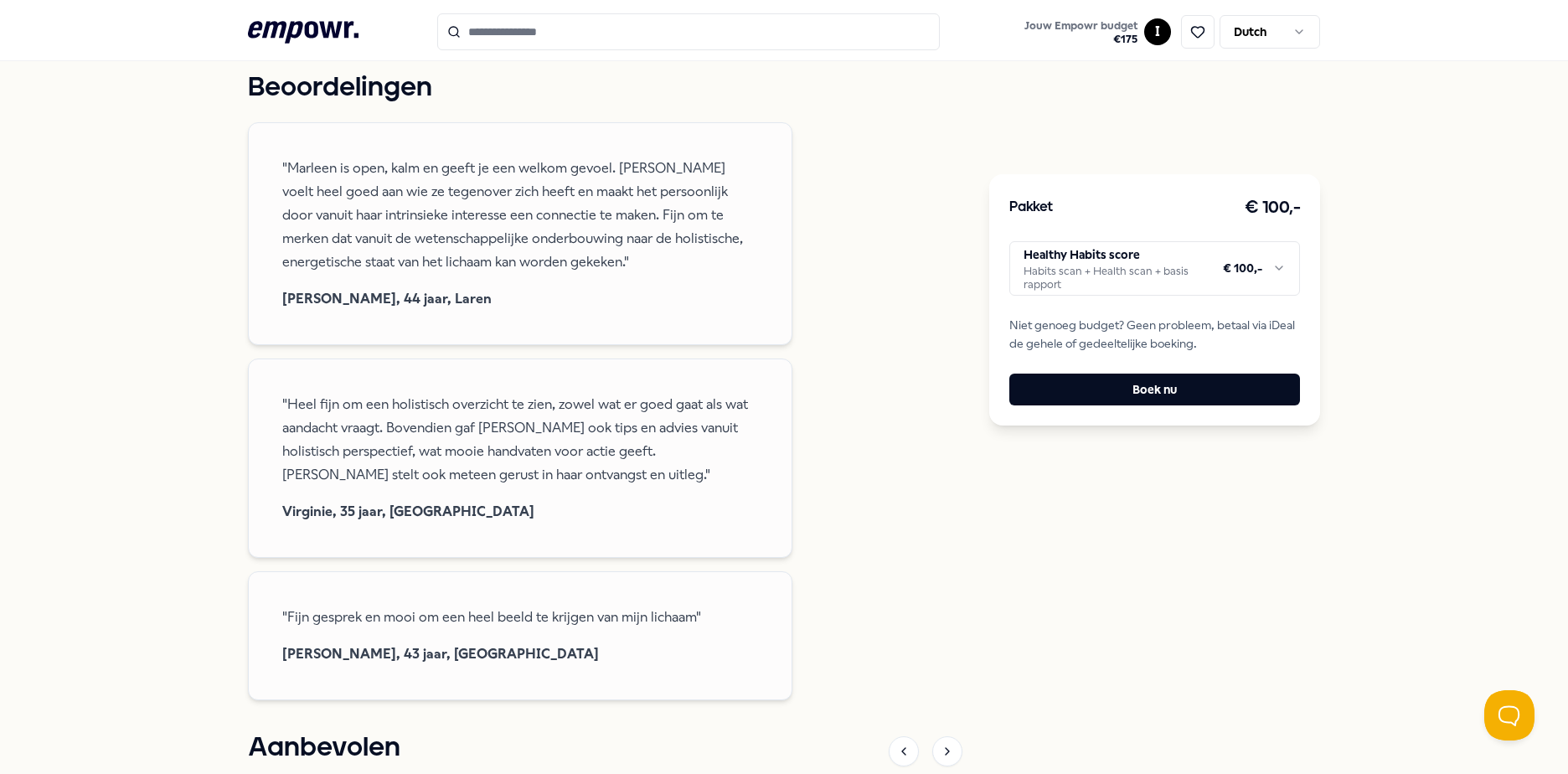
scroll to position [671, 0]
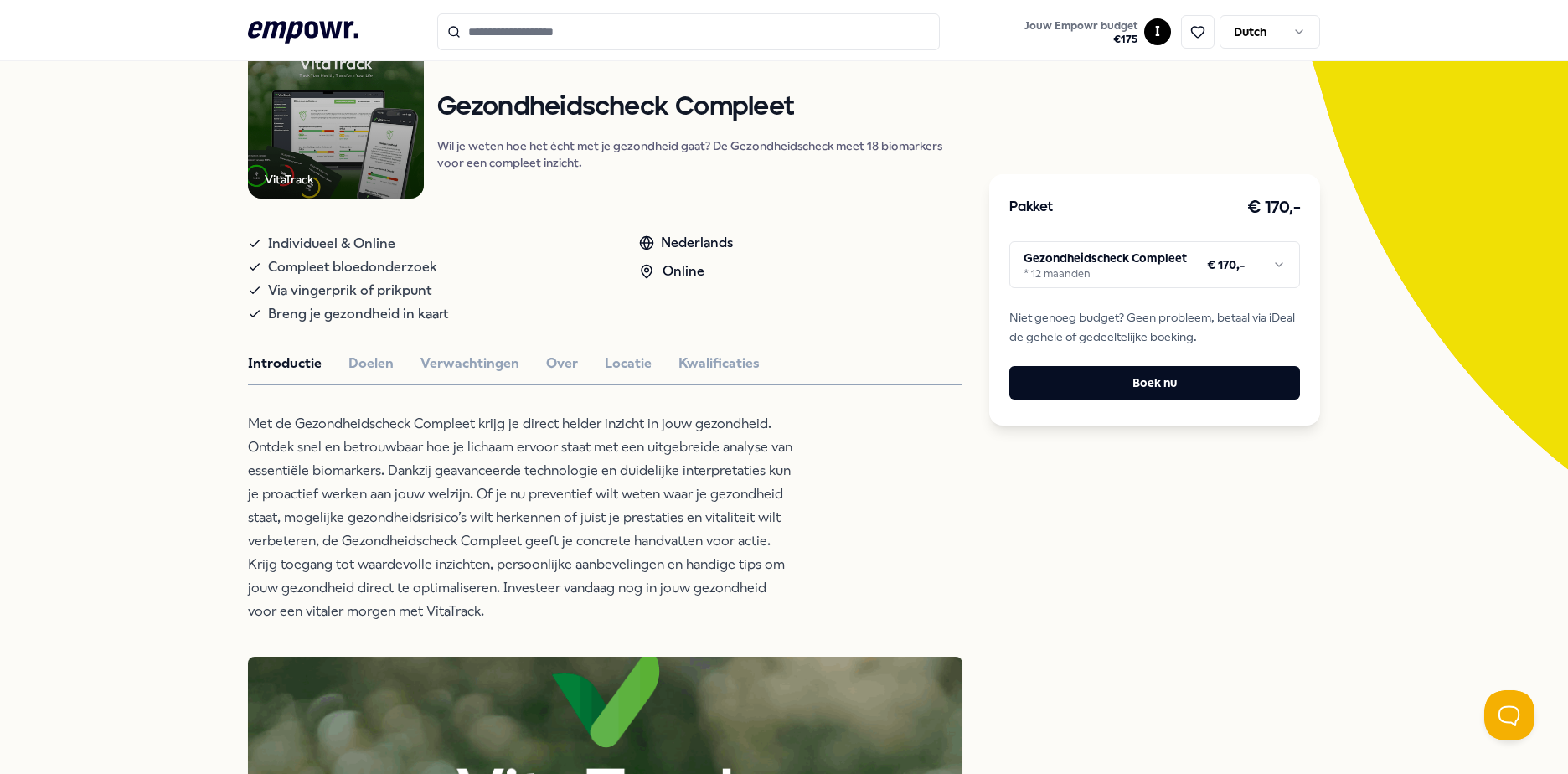
scroll to position [84, 0]
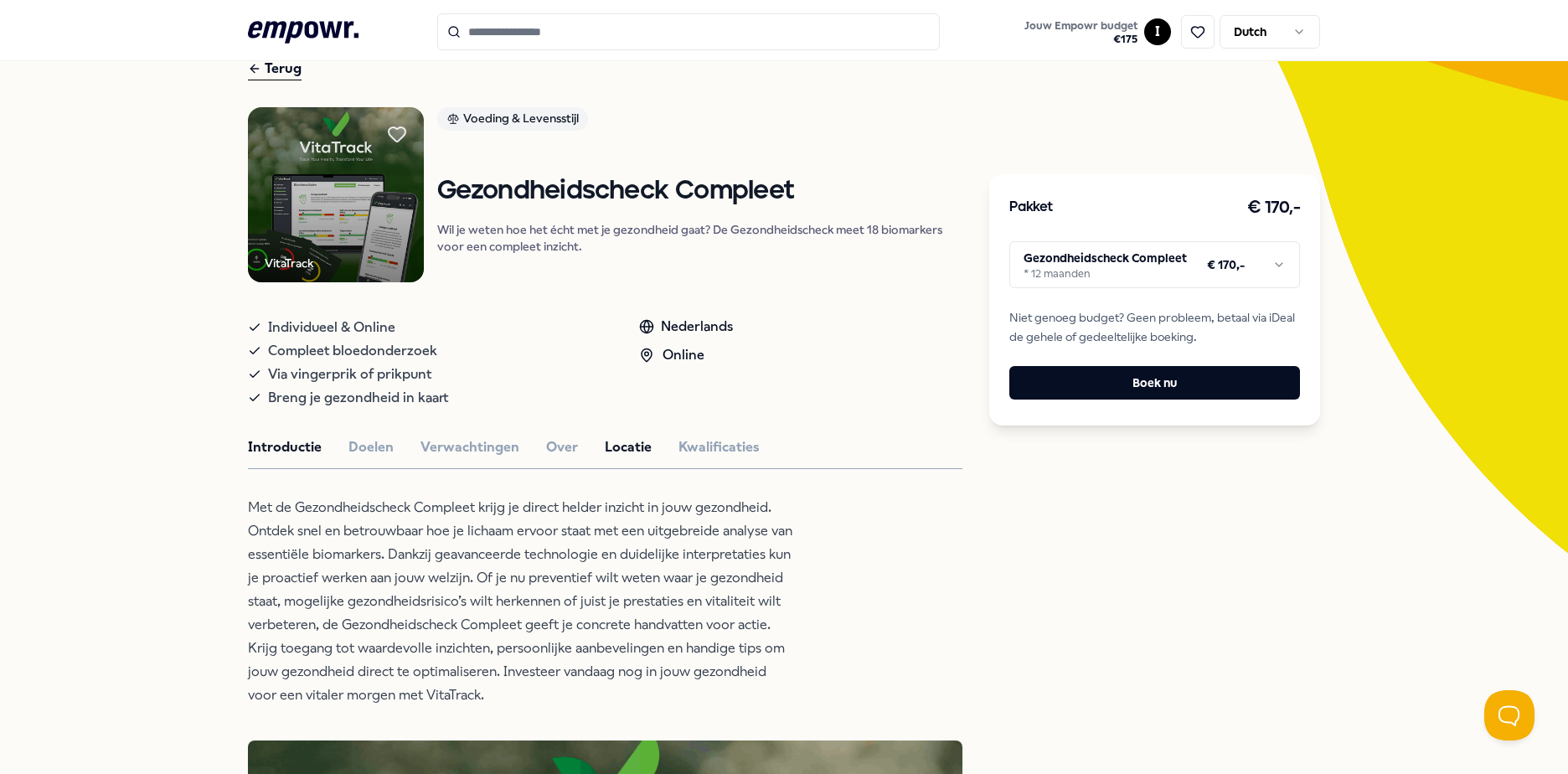
click at [613, 448] on button "Locatie" at bounding box center [628, 447] width 47 height 22
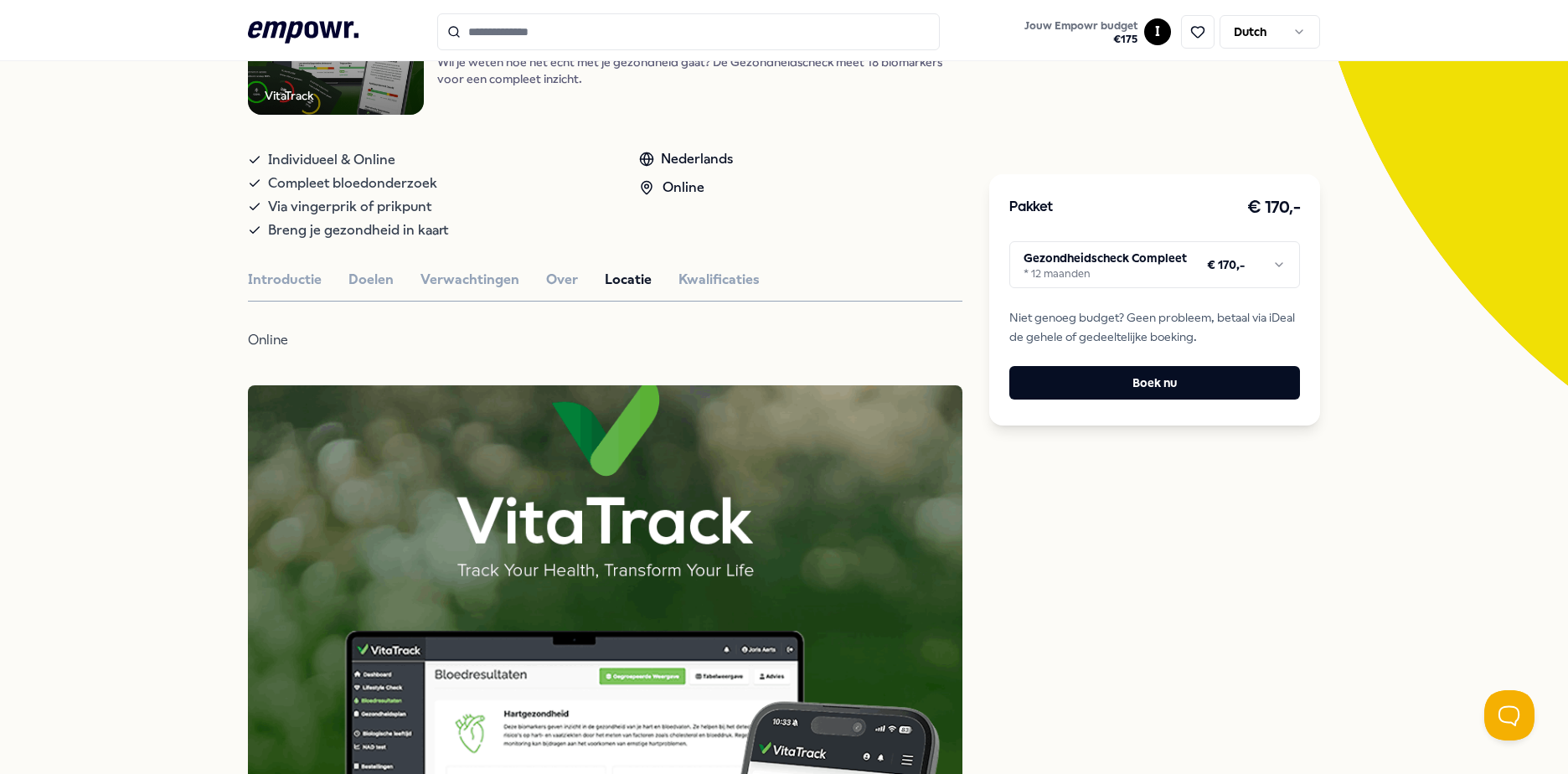
scroll to position [168, 0]
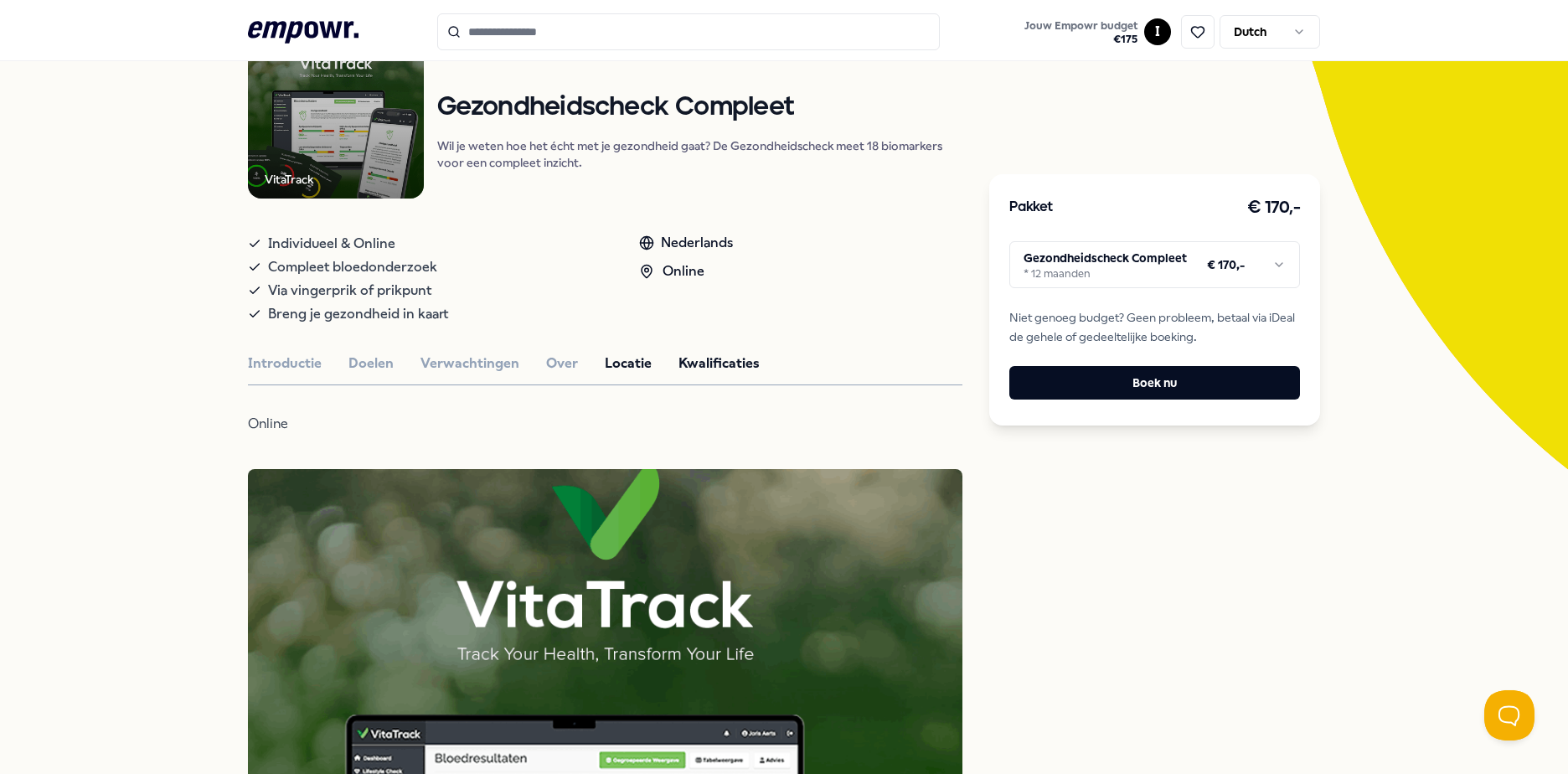
click at [699, 361] on button "Kwalificaties" at bounding box center [719, 364] width 82 height 22
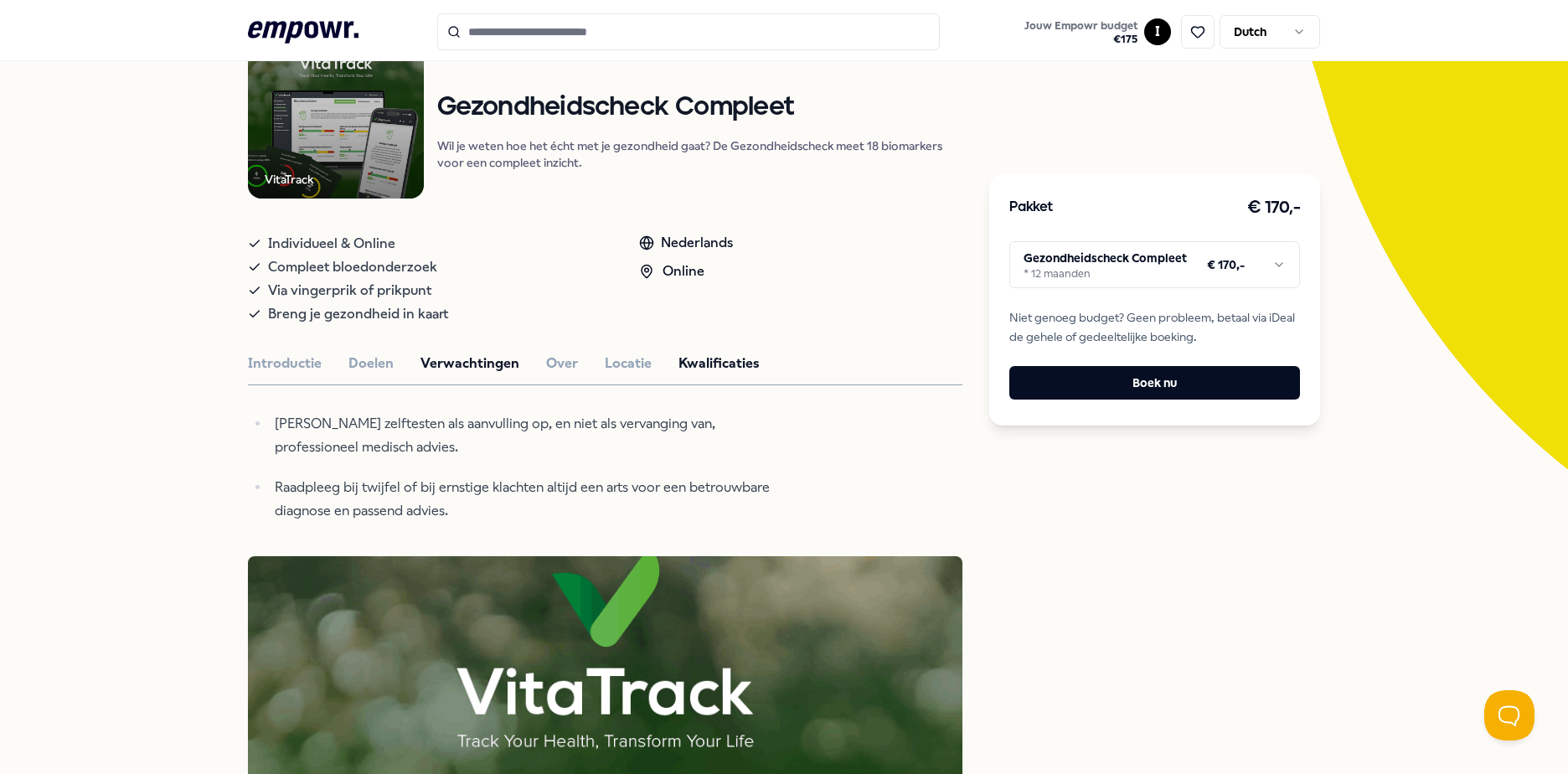
click at [471, 358] on button "Verwachtingen" at bounding box center [469, 364] width 99 height 22
